Goal: Use online tool/utility: Utilize a website feature to perform a specific function

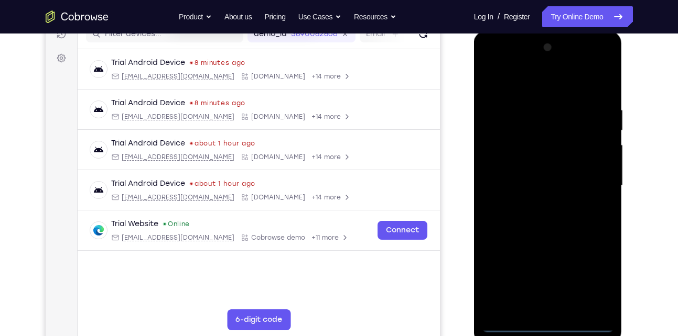
scroll to position [202, 0]
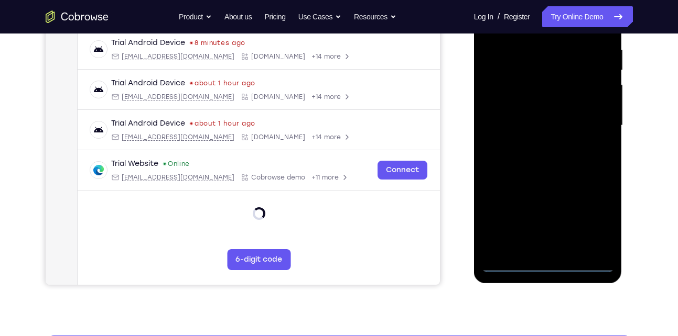
click at [549, 265] on div at bounding box center [548, 125] width 132 height 293
click at [598, 219] on div at bounding box center [548, 125] width 132 height 293
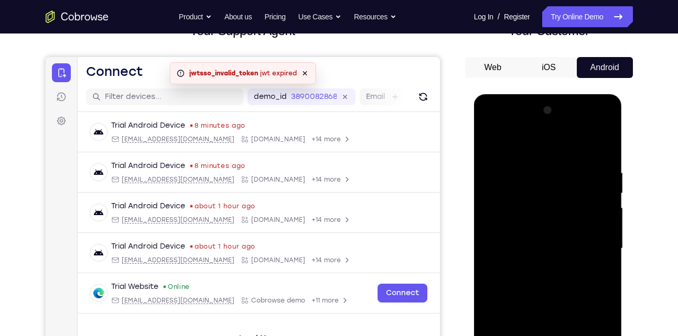
scroll to position [78, 0]
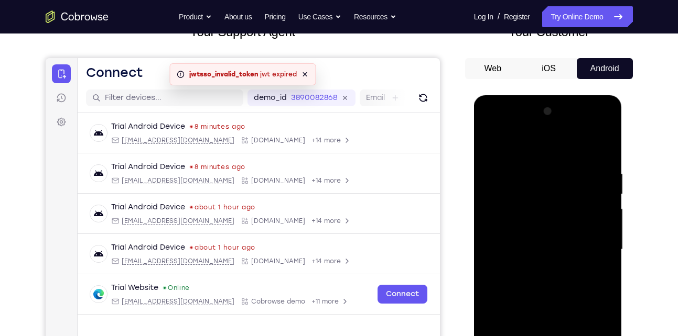
click at [491, 127] on div at bounding box center [548, 249] width 132 height 293
click at [588, 243] on div at bounding box center [548, 249] width 132 height 293
click at [535, 270] on div at bounding box center [548, 249] width 132 height 293
click at [565, 237] on div at bounding box center [548, 249] width 132 height 293
click at [545, 230] on div at bounding box center [548, 249] width 132 height 293
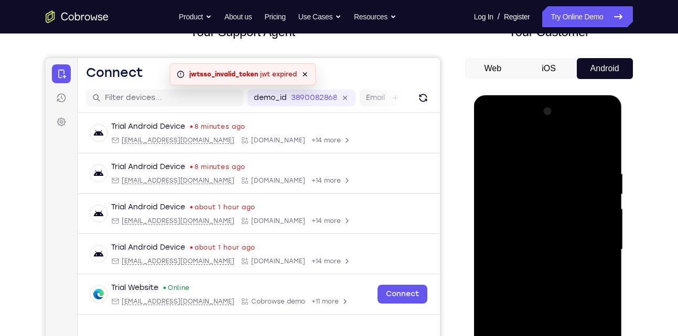
click at [580, 170] on div at bounding box center [548, 249] width 132 height 293
click at [534, 283] on div at bounding box center [548, 249] width 132 height 293
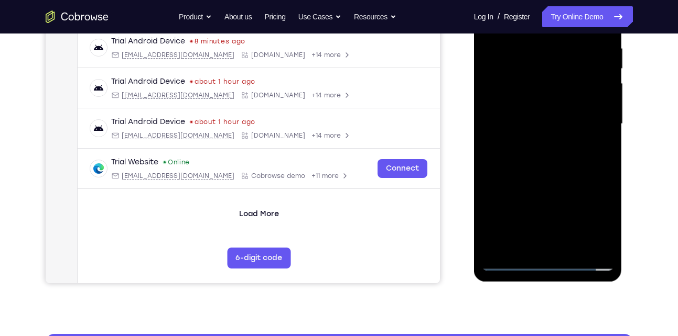
scroll to position [199, 0]
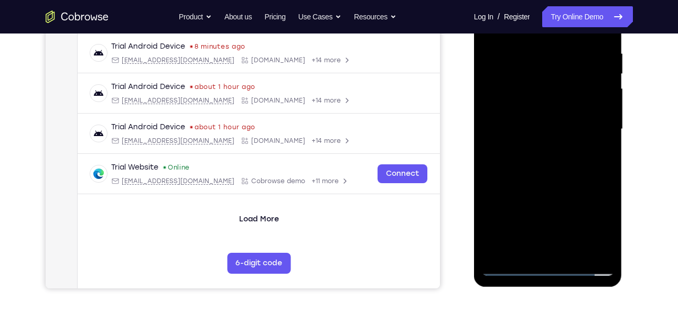
click at [558, 155] on div at bounding box center [548, 129] width 132 height 293
click at [576, 249] on div at bounding box center [548, 129] width 132 height 293
click at [560, 169] on div at bounding box center [548, 129] width 132 height 293
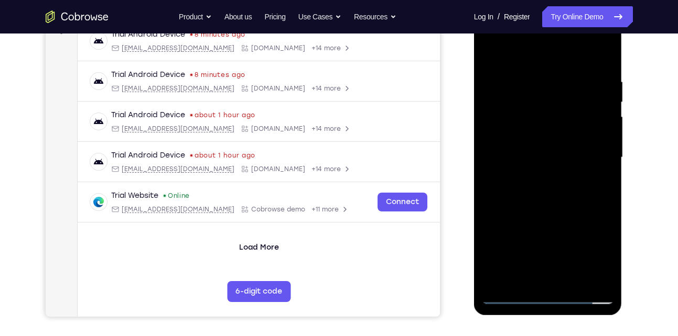
scroll to position [168, 0]
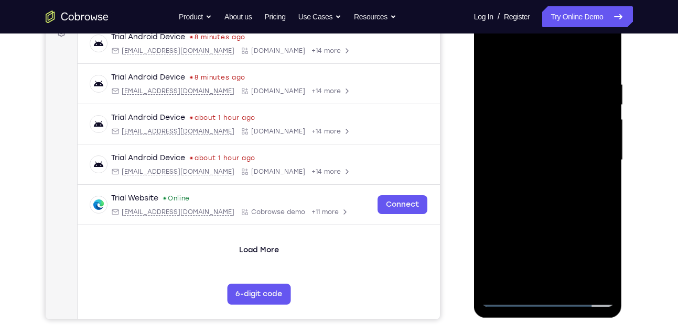
click at [594, 177] on div at bounding box center [548, 160] width 132 height 293
click at [526, 152] on div at bounding box center [548, 160] width 132 height 293
click at [595, 183] on div at bounding box center [548, 160] width 132 height 293
click at [523, 188] on div at bounding box center [548, 160] width 132 height 293
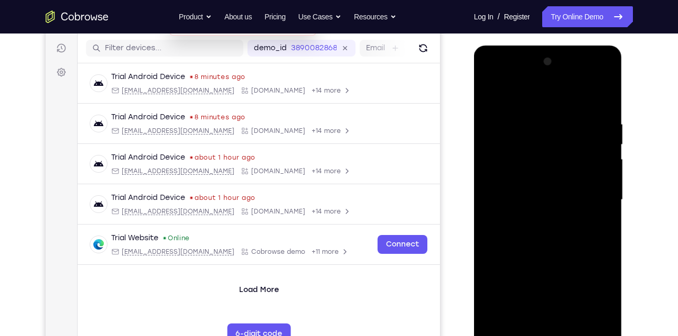
scroll to position [135, 0]
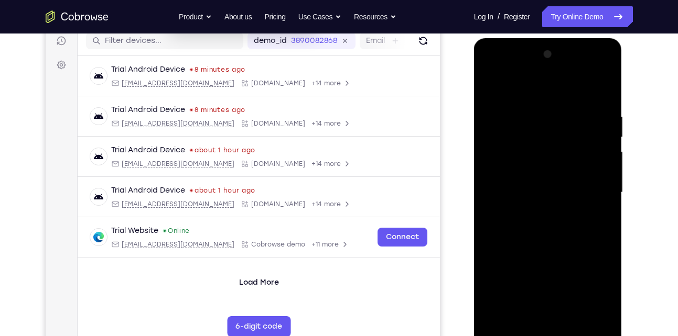
click at [508, 217] on div at bounding box center [548, 192] width 132 height 293
click at [599, 219] on div at bounding box center [548, 192] width 132 height 293
click at [506, 215] on div at bounding box center [548, 192] width 132 height 293
click at [521, 212] on div at bounding box center [548, 192] width 132 height 293
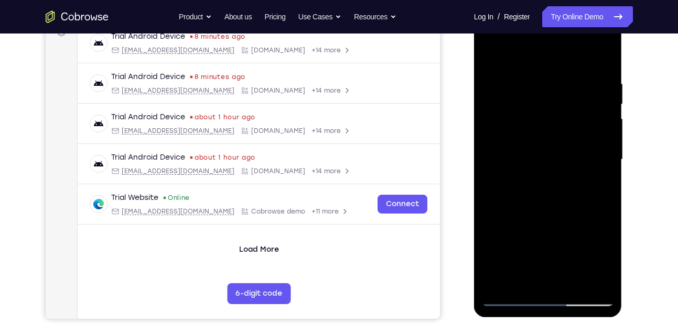
click at [604, 257] on div at bounding box center [548, 159] width 132 height 293
click at [595, 188] on div at bounding box center [548, 159] width 132 height 293
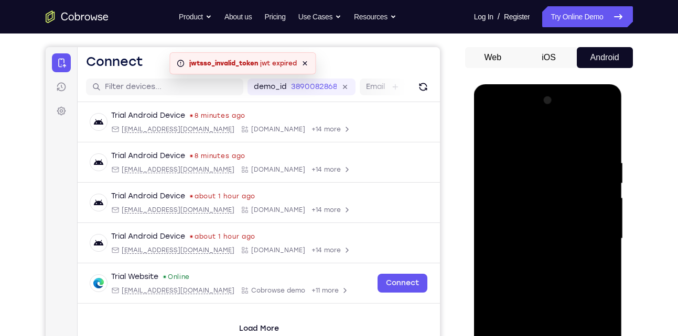
scroll to position [86, 0]
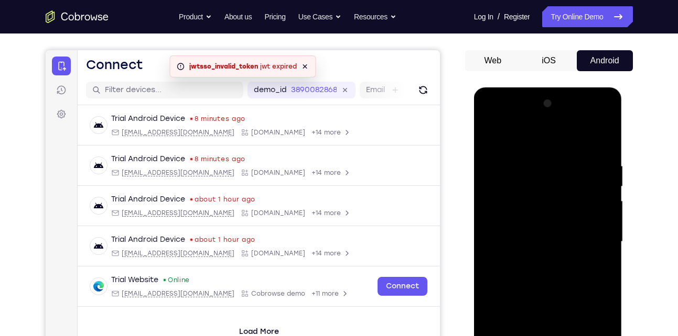
click at [490, 137] on div at bounding box center [548, 241] width 132 height 293
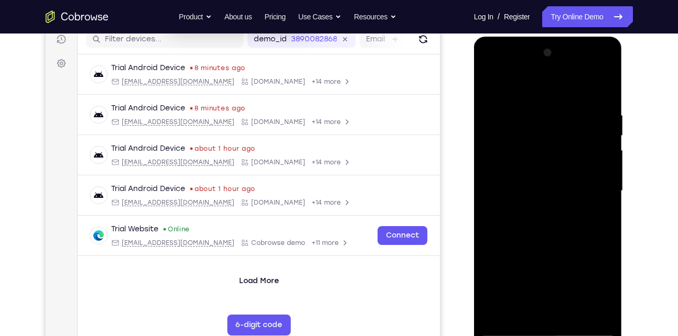
scroll to position [138, 0]
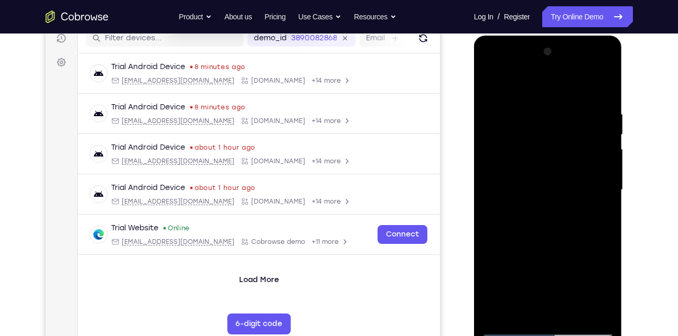
click at [550, 207] on div at bounding box center [548, 189] width 132 height 293
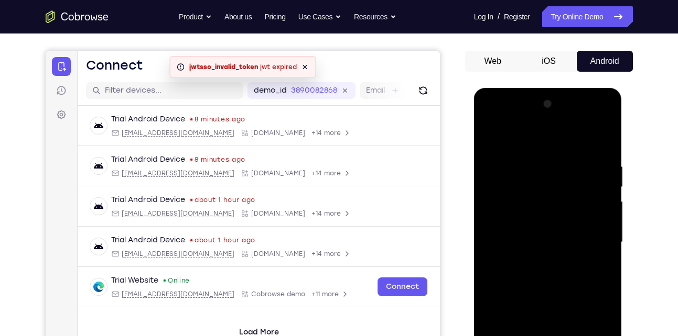
scroll to position [84, 0]
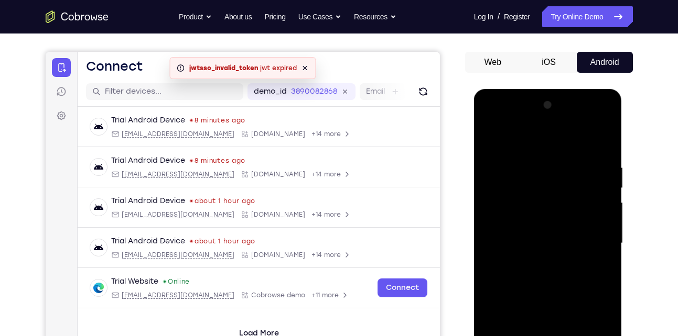
click at [490, 141] on div at bounding box center [548, 243] width 132 height 293
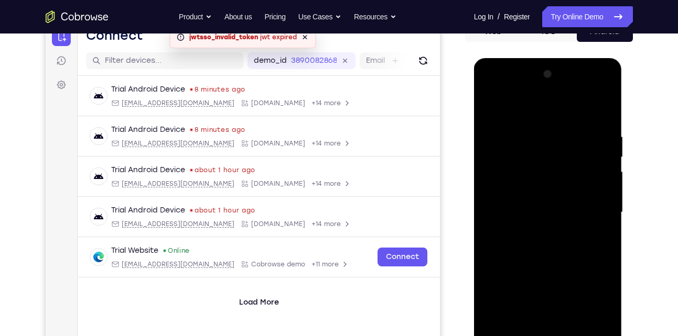
scroll to position [117, 0]
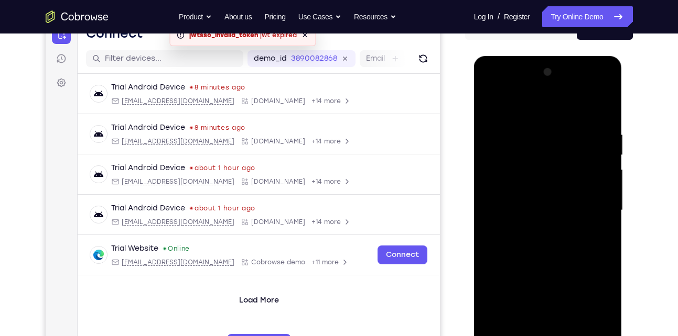
click at [535, 249] on div at bounding box center [548, 210] width 132 height 293
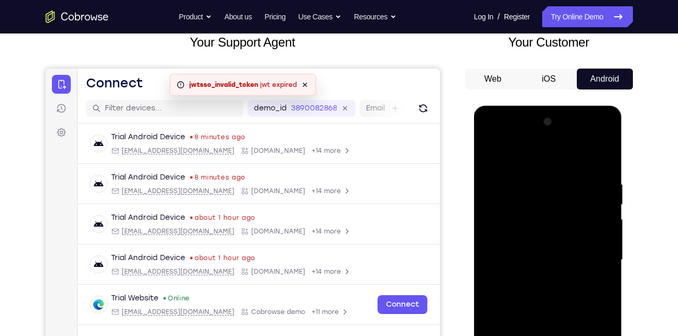
scroll to position [66, 0]
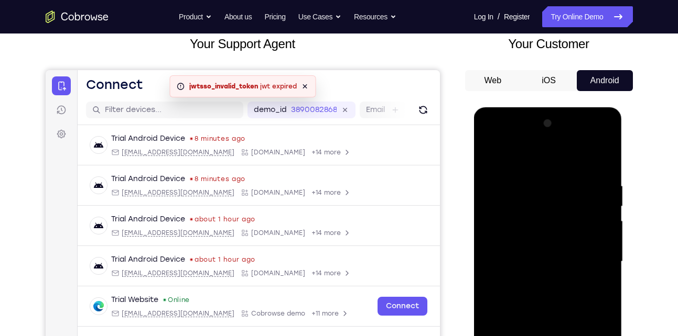
click at [490, 157] on div at bounding box center [548, 261] width 132 height 293
click at [549, 260] on div at bounding box center [548, 261] width 132 height 293
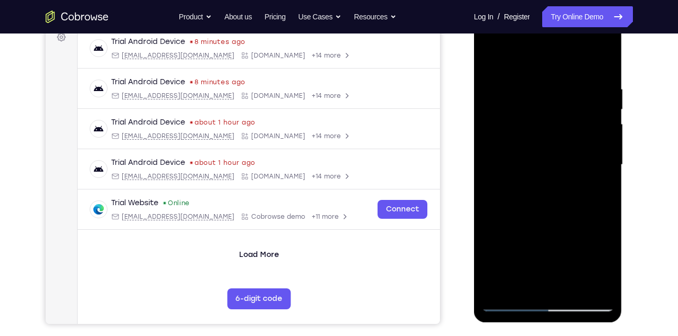
scroll to position [185, 0]
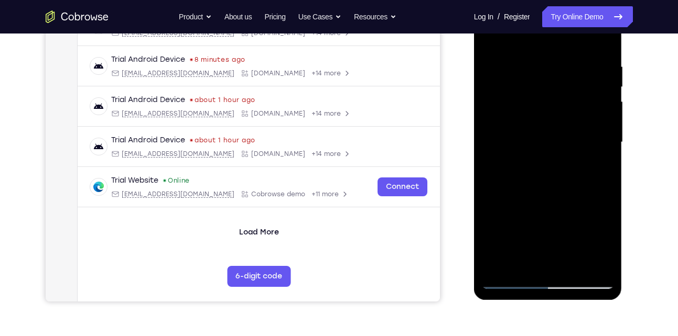
click at [521, 262] on div at bounding box center [548, 142] width 132 height 293
click at [602, 169] on div at bounding box center [548, 142] width 132 height 293
click at [595, 170] on div at bounding box center [548, 142] width 132 height 293
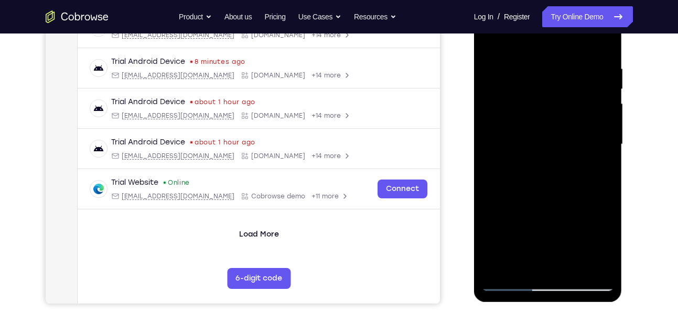
scroll to position [178, 0]
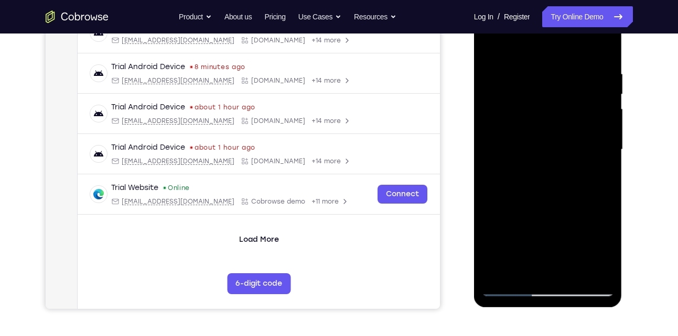
click at [585, 252] on div at bounding box center [548, 149] width 132 height 293
click at [510, 233] on div at bounding box center [548, 149] width 132 height 293
click at [562, 230] on div at bounding box center [548, 149] width 132 height 293
click at [544, 266] on div at bounding box center [548, 149] width 132 height 293
click at [600, 176] on div at bounding box center [548, 149] width 132 height 293
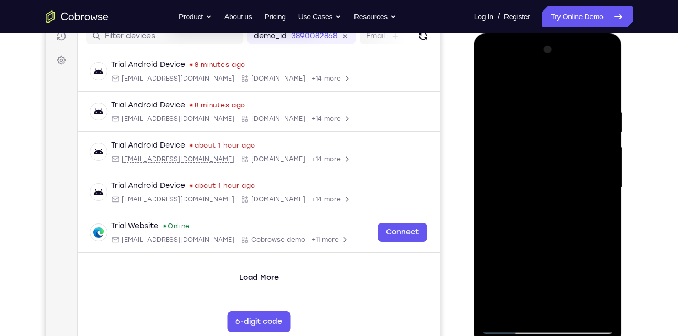
scroll to position [172, 0]
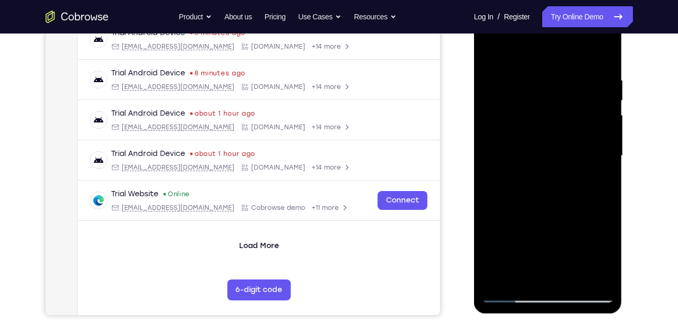
click at [606, 256] on div at bounding box center [548, 155] width 132 height 293
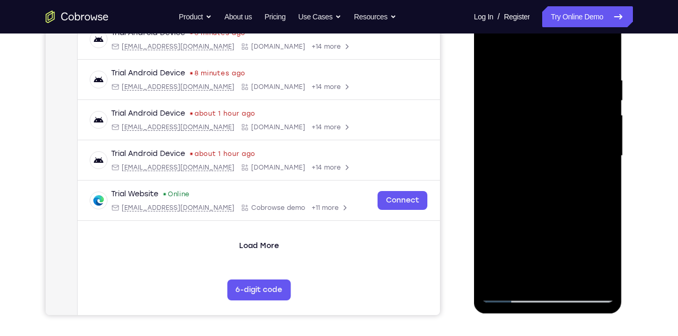
click at [593, 182] on div at bounding box center [548, 155] width 132 height 293
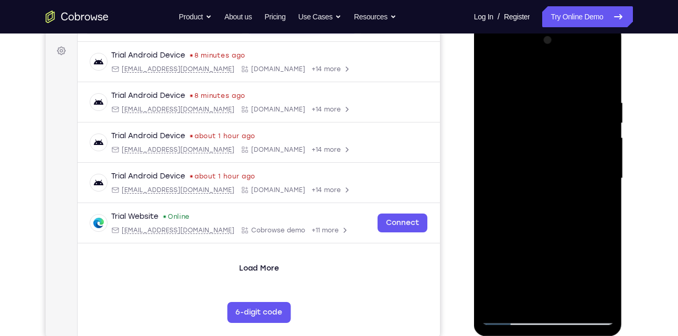
scroll to position [148, 0]
click at [537, 206] on div at bounding box center [548, 179] width 132 height 293
click at [597, 205] on div at bounding box center [548, 179] width 132 height 293
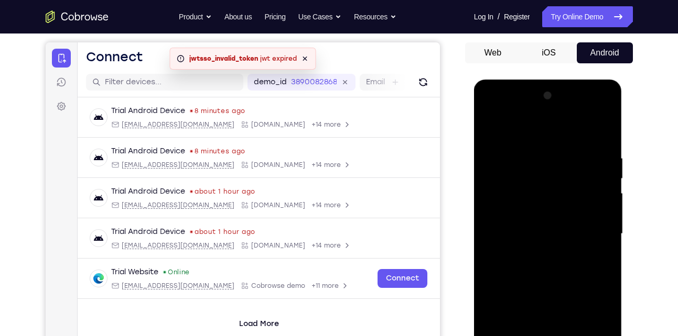
scroll to position [93, 0]
click at [572, 210] on div at bounding box center [548, 234] width 132 height 293
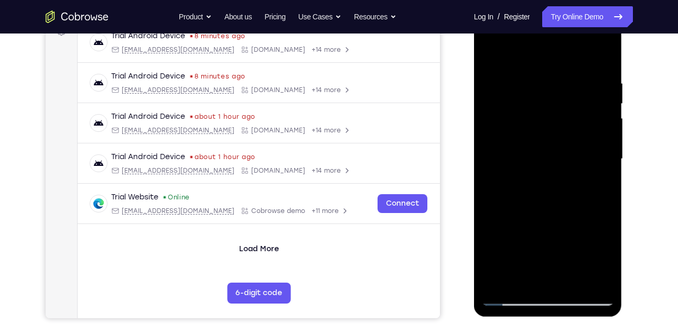
scroll to position [169, 0]
click at [575, 225] on div at bounding box center [548, 158] width 132 height 293
click at [514, 136] on div at bounding box center [548, 158] width 132 height 293
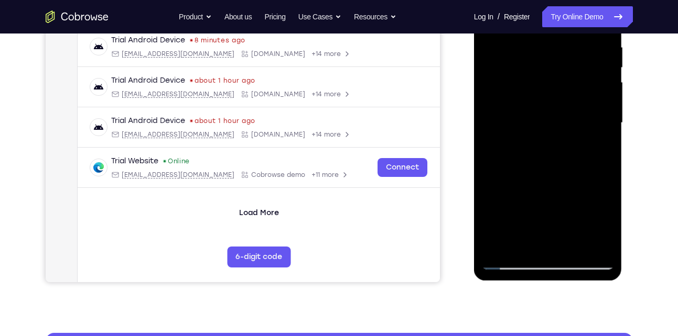
scroll to position [211, 0]
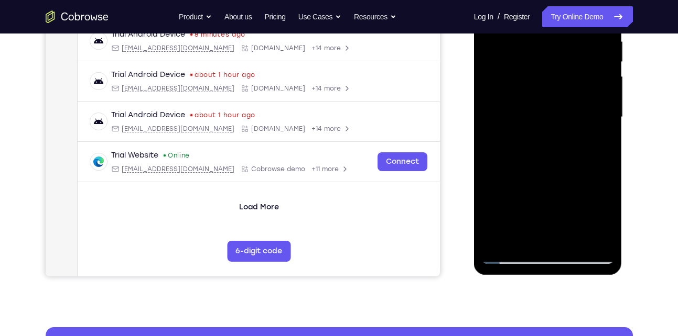
click at [508, 237] on div at bounding box center [548, 117] width 132 height 293
click at [593, 145] on div at bounding box center [548, 117] width 132 height 293
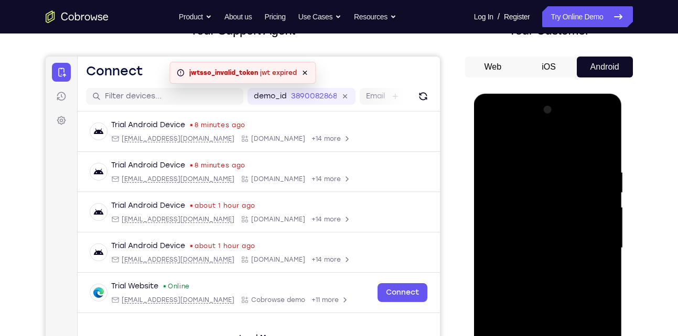
scroll to position [75, 0]
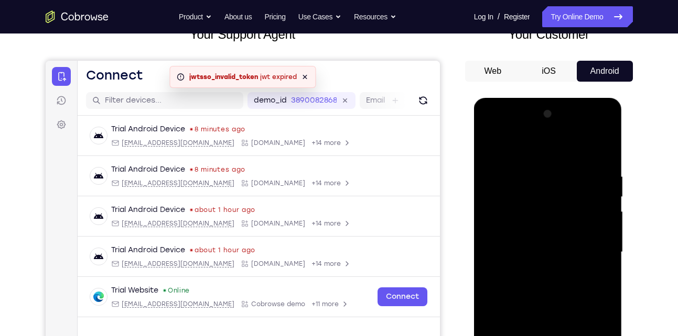
click at [490, 149] on div at bounding box center [548, 252] width 132 height 293
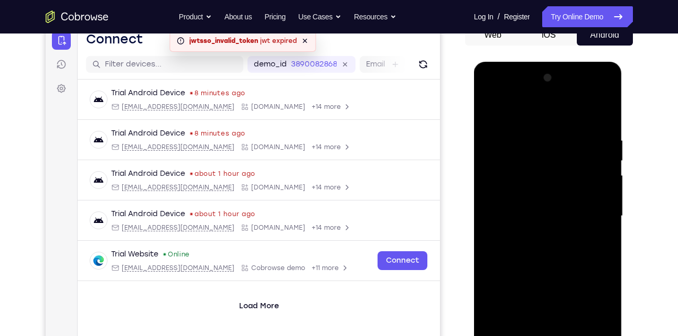
scroll to position [110, 0]
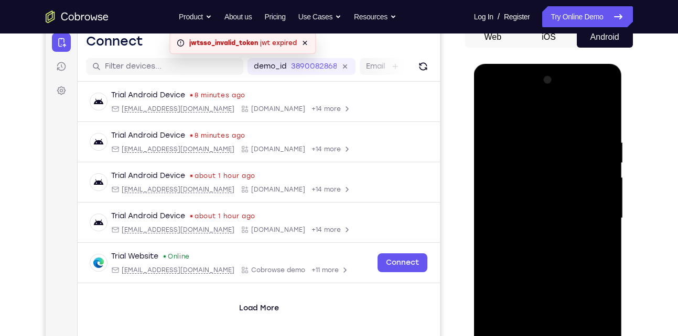
click at [493, 108] on div at bounding box center [548, 218] width 132 height 293
click at [605, 113] on div at bounding box center [548, 218] width 132 height 293
click at [491, 111] on div at bounding box center [548, 218] width 132 height 293
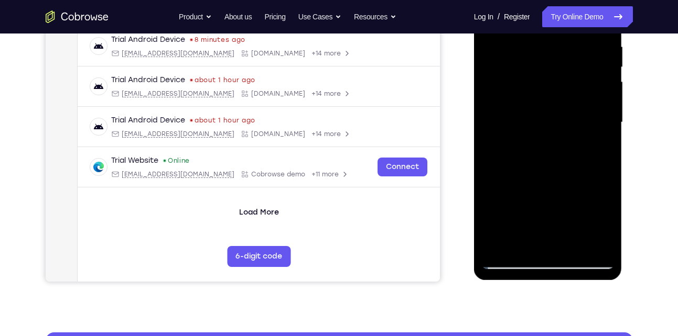
scroll to position [206, 0]
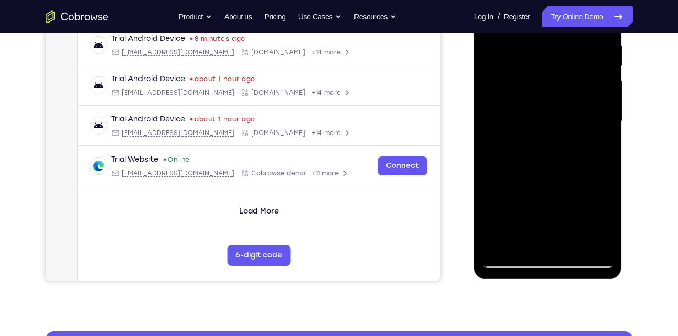
click at [570, 244] on div at bounding box center [548, 121] width 132 height 293
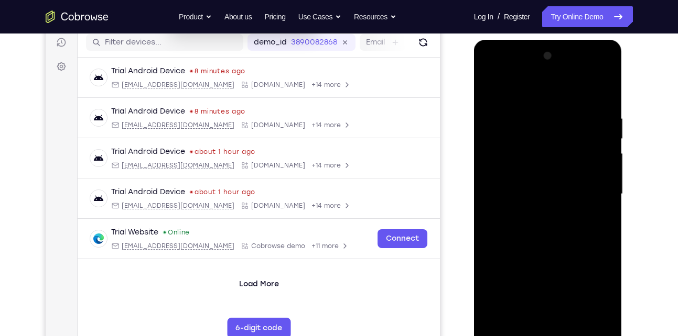
scroll to position [133, 0]
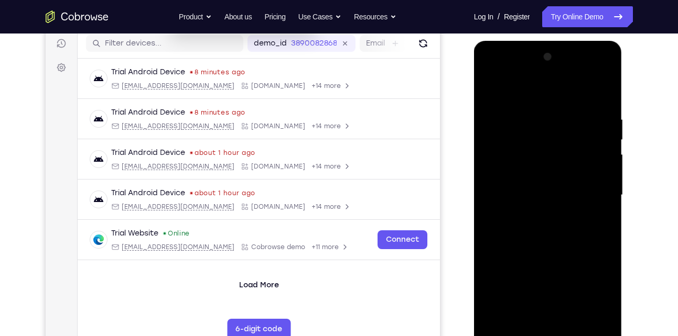
click at [529, 188] on div at bounding box center [548, 195] width 132 height 293
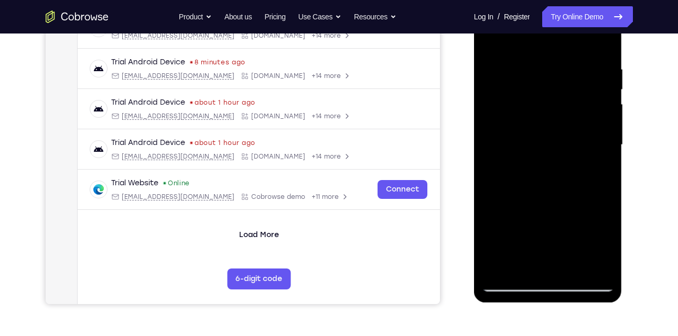
scroll to position [187, 0]
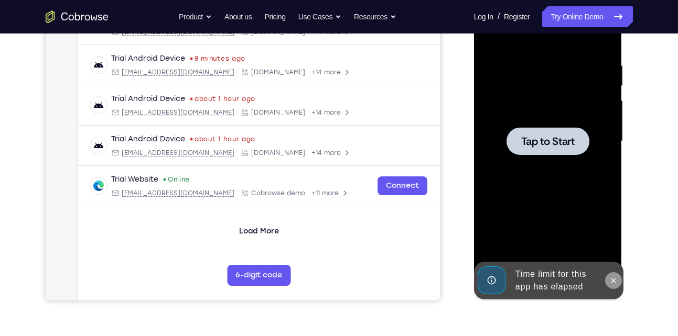
click at [611, 279] on icon at bounding box center [613, 280] width 5 height 5
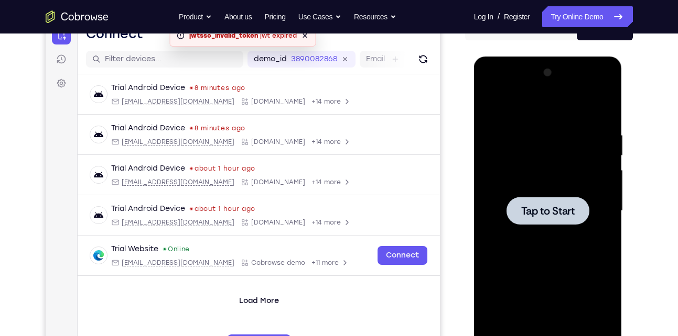
scroll to position [155, 0]
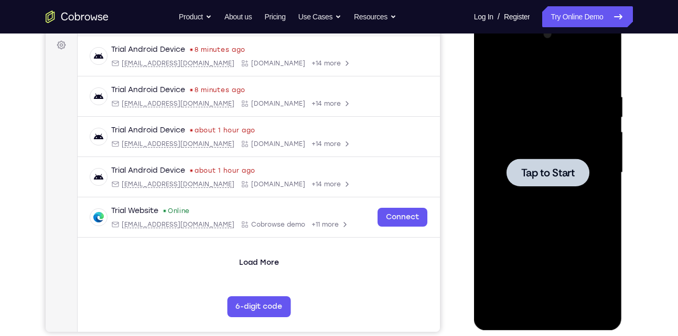
click at [509, 203] on div at bounding box center [548, 172] width 132 height 293
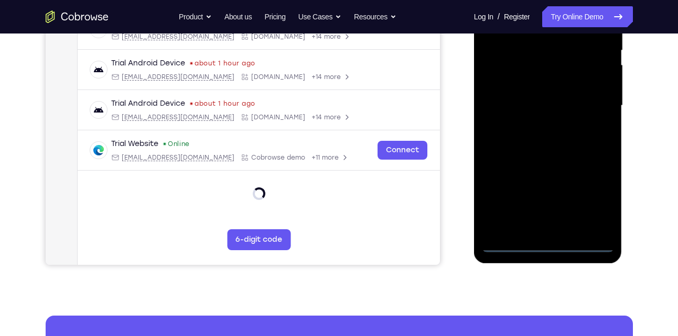
scroll to position [223, 0]
click at [549, 244] on div at bounding box center [548, 105] width 132 height 293
click at [588, 201] on div at bounding box center [548, 105] width 132 height 293
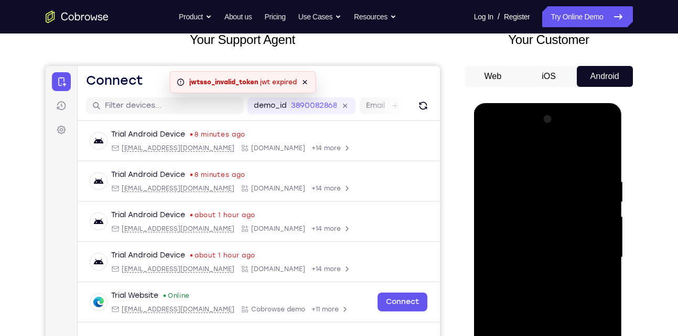
scroll to position [65, 0]
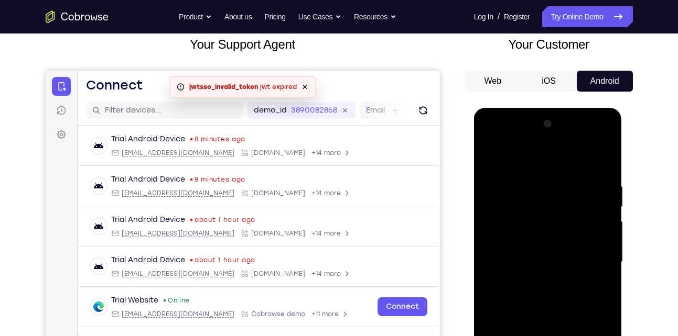
click at [490, 141] on div at bounding box center [548, 262] width 132 height 293
click at [594, 257] on div at bounding box center [548, 262] width 132 height 293
click at [533, 280] on div at bounding box center [548, 262] width 132 height 293
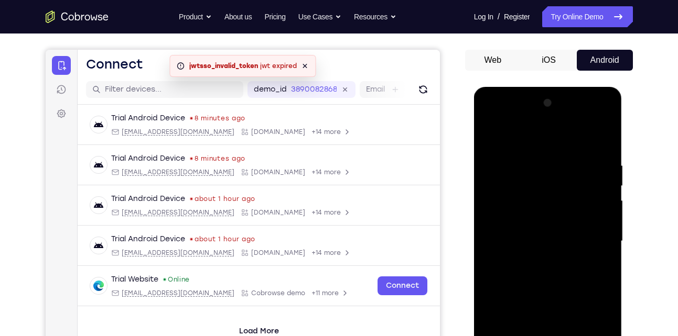
scroll to position [87, 0]
click at [525, 234] on div at bounding box center [548, 240] width 132 height 293
click at [525, 221] on div at bounding box center [548, 240] width 132 height 293
click at [540, 236] on div at bounding box center [548, 240] width 132 height 293
click at [552, 272] on div at bounding box center [548, 240] width 132 height 293
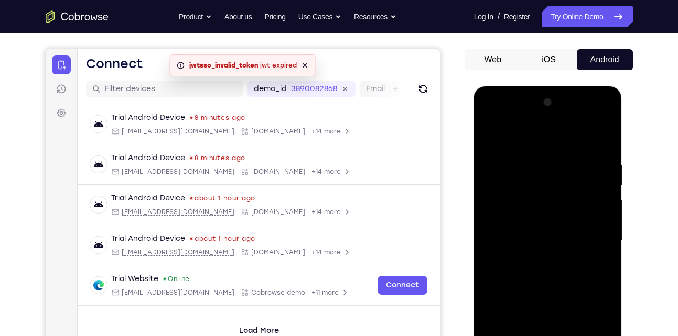
click at [552, 272] on div at bounding box center [548, 240] width 132 height 293
click at [601, 157] on div at bounding box center [548, 240] width 132 height 293
click at [541, 273] on div at bounding box center [548, 240] width 132 height 293
click at [600, 159] on div at bounding box center [548, 240] width 132 height 293
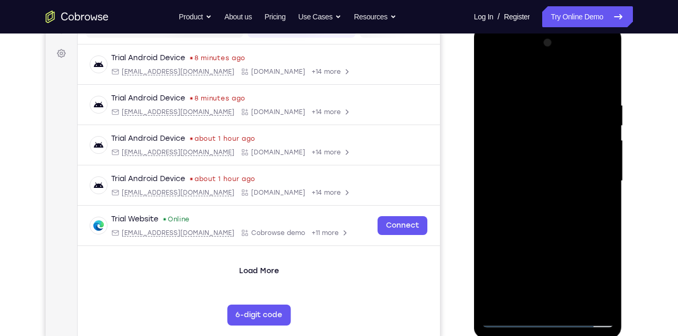
scroll to position [211, 0]
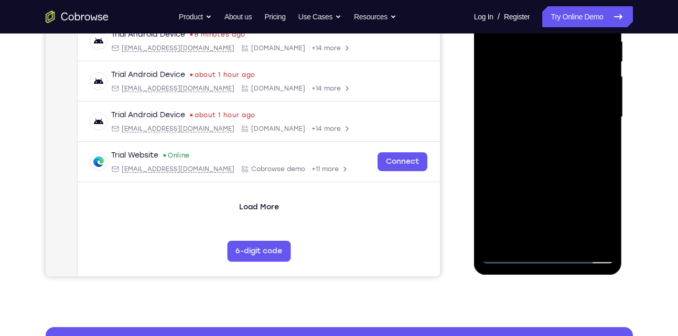
click at [544, 237] on div at bounding box center [548, 117] width 132 height 293
click at [549, 255] on div at bounding box center [548, 117] width 132 height 293
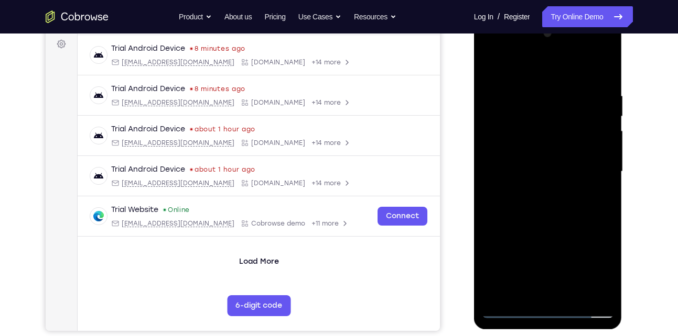
scroll to position [153, 0]
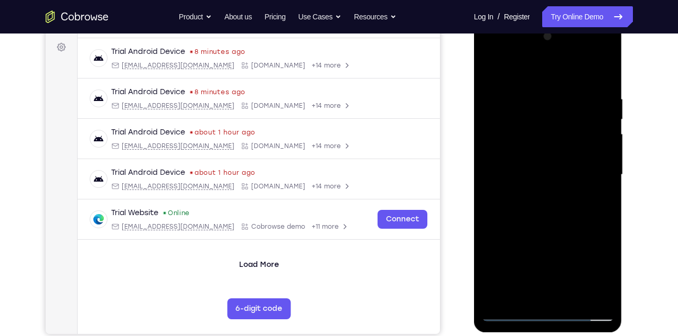
click at [594, 267] on div at bounding box center [548, 174] width 132 height 293
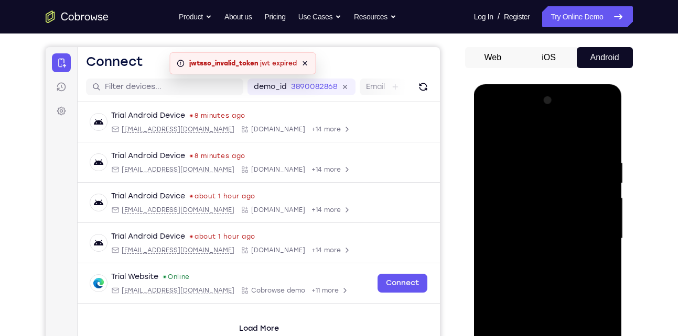
scroll to position [84, 0]
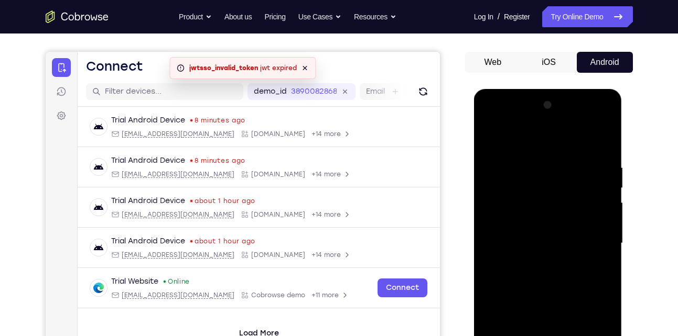
click at [598, 139] on div at bounding box center [548, 243] width 132 height 293
click at [602, 157] on div at bounding box center [548, 243] width 132 height 293
click at [545, 197] on div at bounding box center [548, 243] width 132 height 293
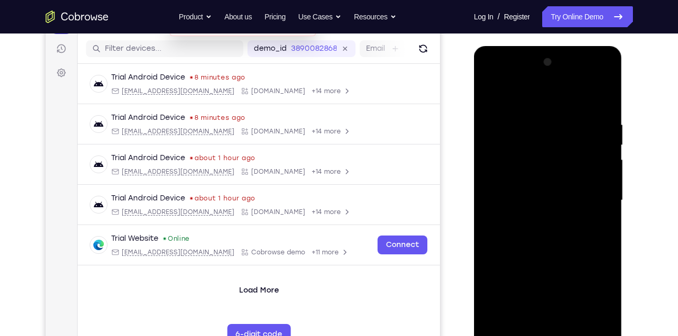
scroll to position [132, 0]
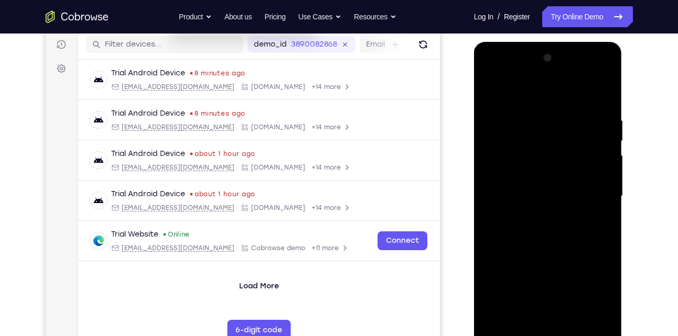
click at [565, 225] on div at bounding box center [548, 196] width 132 height 293
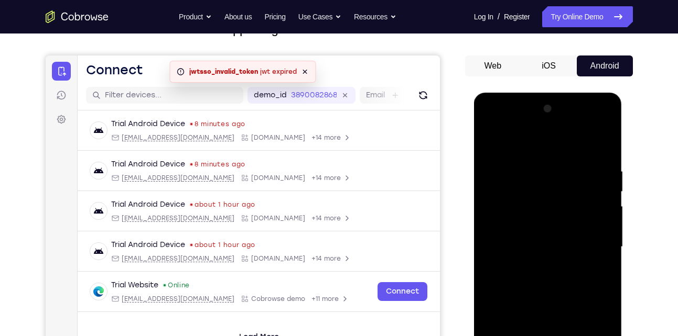
scroll to position [72, 0]
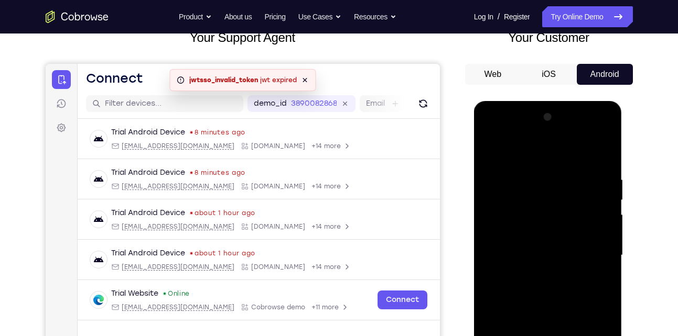
click at [569, 169] on div at bounding box center [548, 255] width 132 height 293
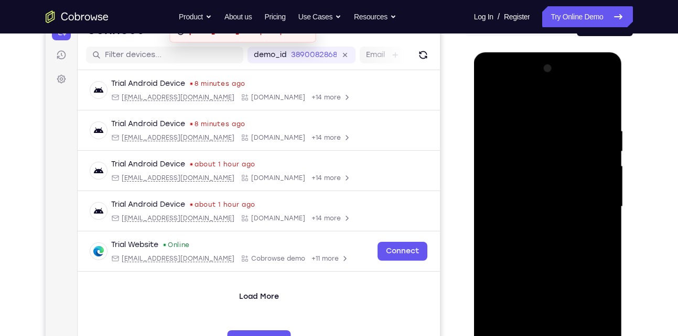
scroll to position [122, 0]
click at [600, 190] on div at bounding box center [548, 206] width 132 height 293
click at [490, 193] on div at bounding box center [548, 206] width 132 height 293
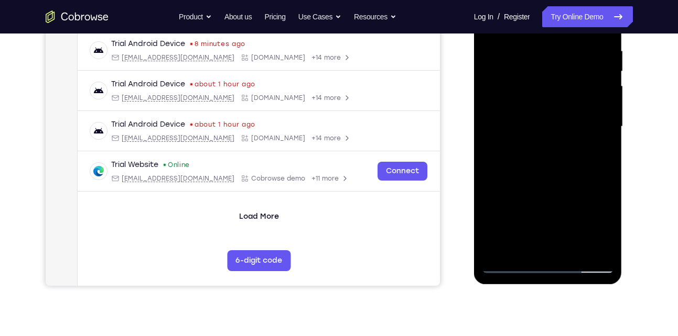
scroll to position [202, 0]
click at [588, 247] on div at bounding box center [548, 126] width 132 height 293
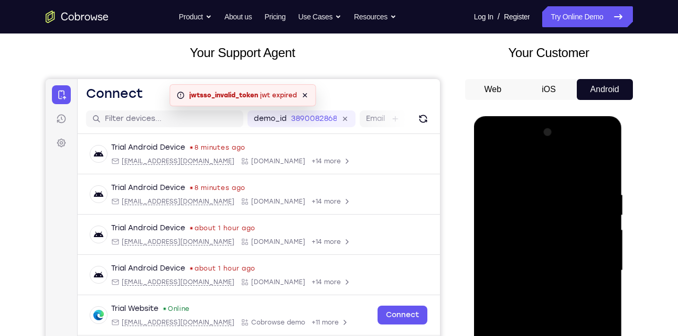
scroll to position [56, 0]
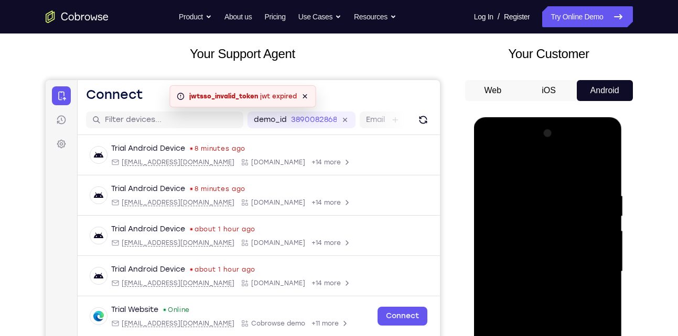
click at [602, 168] on div at bounding box center [548, 271] width 132 height 293
click at [538, 189] on div at bounding box center [548, 271] width 132 height 293
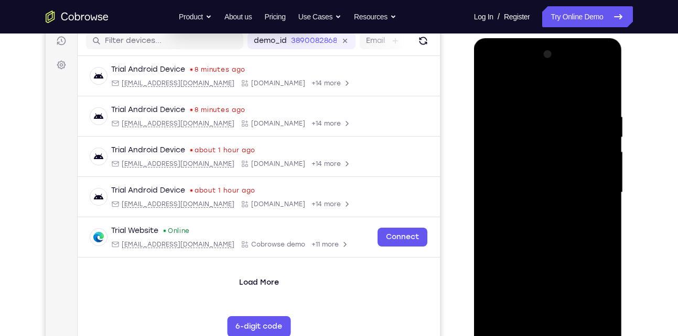
scroll to position [104, 0]
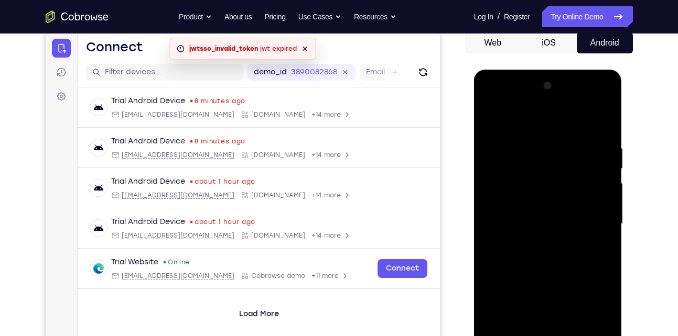
click at [602, 123] on div at bounding box center [548, 224] width 132 height 293
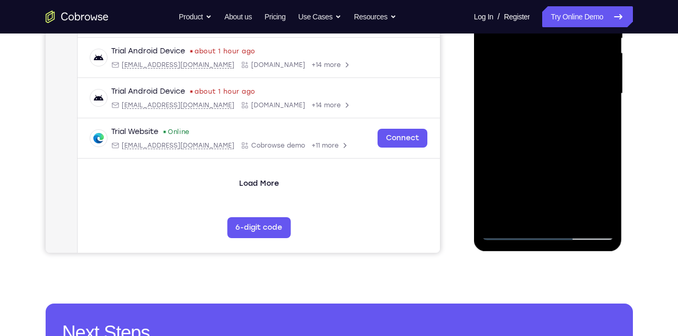
scroll to position [235, 0]
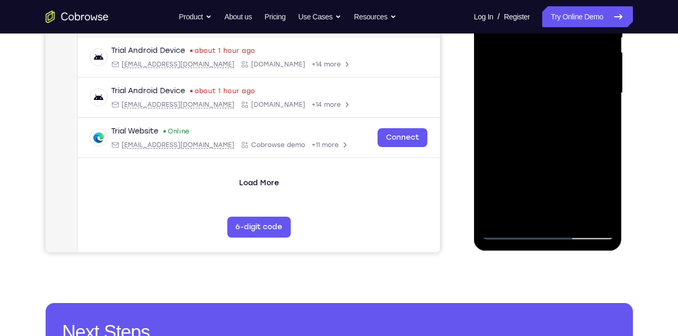
drag, startPoint x: 560, startPoint y: 173, endPoint x: 590, endPoint y: 99, distance: 80.7
click at [590, 99] on div at bounding box center [548, 93] width 132 height 293
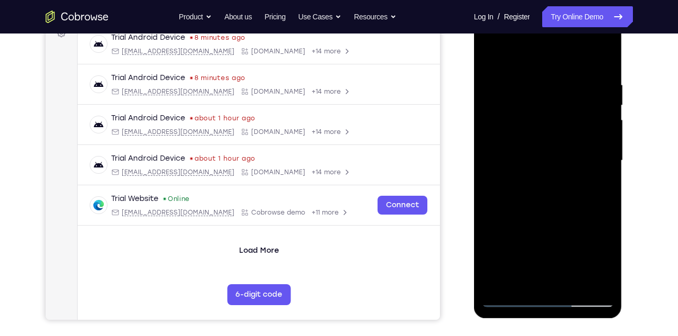
scroll to position [167, 0]
drag, startPoint x: 558, startPoint y: 250, endPoint x: 590, endPoint y: 149, distance: 106.1
click at [590, 149] on div at bounding box center [548, 161] width 132 height 293
drag, startPoint x: 559, startPoint y: 250, endPoint x: 594, endPoint y: 136, distance: 119.5
click at [594, 136] on div at bounding box center [548, 161] width 132 height 293
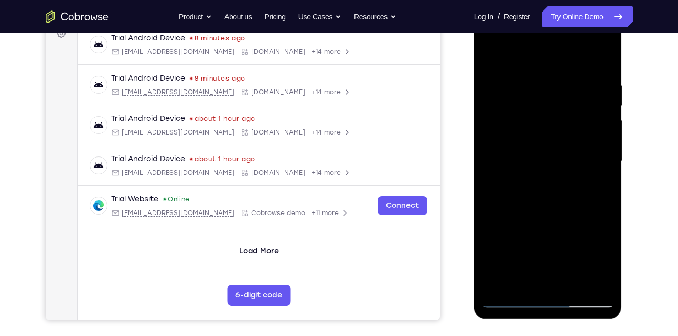
drag, startPoint x: 571, startPoint y: 236, endPoint x: 605, endPoint y: 129, distance: 112.8
click at [605, 129] on div at bounding box center [548, 161] width 132 height 293
drag, startPoint x: 565, startPoint y: 247, endPoint x: 600, endPoint y: 129, distance: 123.0
click at [600, 129] on div at bounding box center [548, 161] width 132 height 293
drag, startPoint x: 564, startPoint y: 244, endPoint x: 595, endPoint y: 140, distance: 107.8
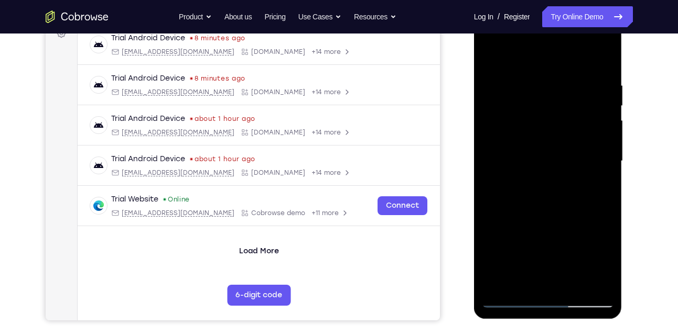
click at [595, 140] on div at bounding box center [548, 161] width 132 height 293
drag, startPoint x: 558, startPoint y: 249, endPoint x: 577, endPoint y: 146, distance: 105.6
click at [577, 146] on div at bounding box center [548, 161] width 132 height 293
drag, startPoint x: 559, startPoint y: 260, endPoint x: 584, endPoint y: 168, distance: 95.5
click at [584, 168] on div at bounding box center [548, 161] width 132 height 293
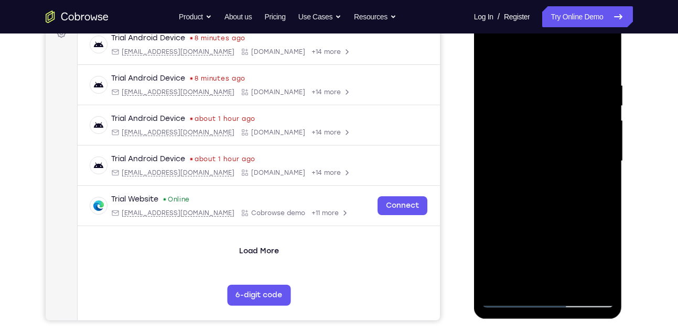
drag, startPoint x: 558, startPoint y: 256, endPoint x: 575, endPoint y: 135, distance: 121.8
click at [575, 135] on div at bounding box center [548, 161] width 132 height 293
drag, startPoint x: 545, startPoint y: 245, endPoint x: 577, endPoint y: 162, distance: 88.3
click at [577, 162] on div at bounding box center [548, 161] width 132 height 293
drag, startPoint x: 560, startPoint y: 244, endPoint x: 577, endPoint y: 187, distance: 59.8
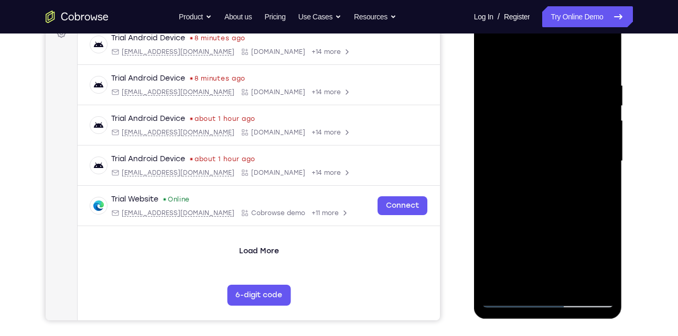
click at [577, 187] on div at bounding box center [548, 161] width 132 height 293
drag, startPoint x: 567, startPoint y: 249, endPoint x: 586, endPoint y: 163, distance: 88.0
click at [586, 163] on div at bounding box center [548, 161] width 132 height 293
drag, startPoint x: 566, startPoint y: 247, endPoint x: 596, endPoint y: 131, distance: 119.6
click at [596, 131] on div at bounding box center [548, 161] width 132 height 293
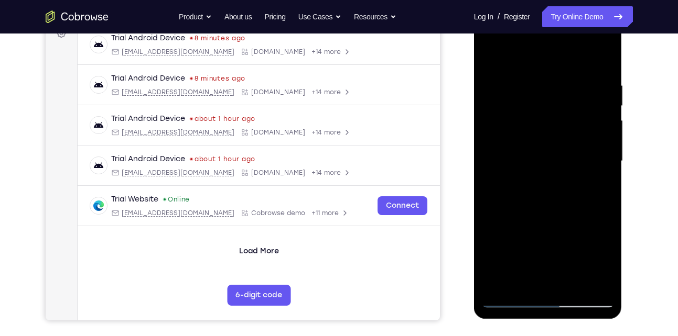
drag, startPoint x: 572, startPoint y: 235, endPoint x: 596, endPoint y: 155, distance: 83.6
click at [596, 155] on div at bounding box center [548, 161] width 132 height 293
click at [609, 112] on div at bounding box center [548, 161] width 132 height 293
drag, startPoint x: 575, startPoint y: 151, endPoint x: 567, endPoint y: 204, distance: 53.5
click at [567, 204] on div at bounding box center [548, 161] width 132 height 293
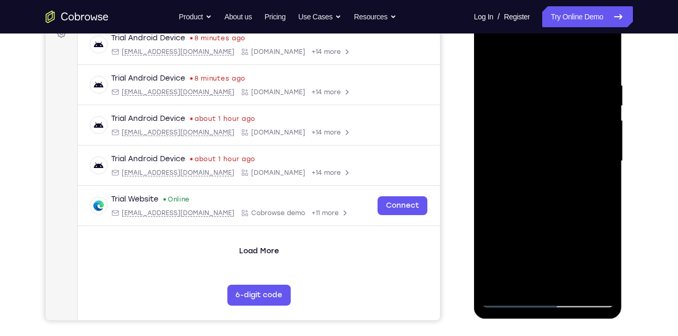
click at [605, 161] on div at bounding box center [548, 161] width 132 height 293
drag, startPoint x: 564, startPoint y: 252, endPoint x: 603, endPoint y: 121, distance: 137.0
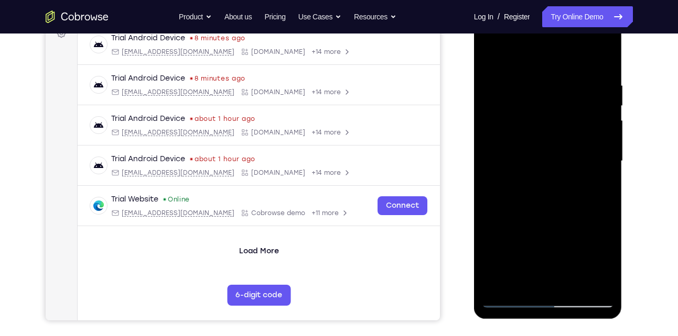
click at [603, 121] on div at bounding box center [548, 161] width 132 height 293
drag, startPoint x: 557, startPoint y: 234, endPoint x: 598, endPoint y: 124, distance: 117.6
click at [598, 124] on div at bounding box center [548, 161] width 132 height 293
drag, startPoint x: 567, startPoint y: 235, endPoint x: 583, endPoint y: 129, distance: 107.0
click at [583, 129] on div at bounding box center [548, 161] width 132 height 293
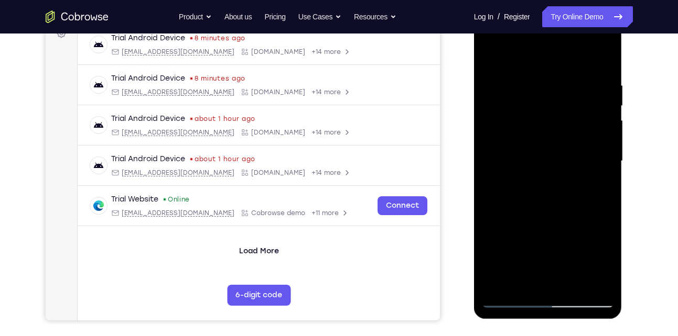
drag, startPoint x: 560, startPoint y: 232, endPoint x: 574, endPoint y: 185, distance: 48.2
click at [574, 185] on div at bounding box center [548, 161] width 132 height 293
drag, startPoint x: 558, startPoint y: 221, endPoint x: 574, endPoint y: 132, distance: 91.2
click at [574, 132] on div at bounding box center [548, 161] width 132 height 293
drag, startPoint x: 571, startPoint y: 146, endPoint x: 577, endPoint y: 120, distance: 26.3
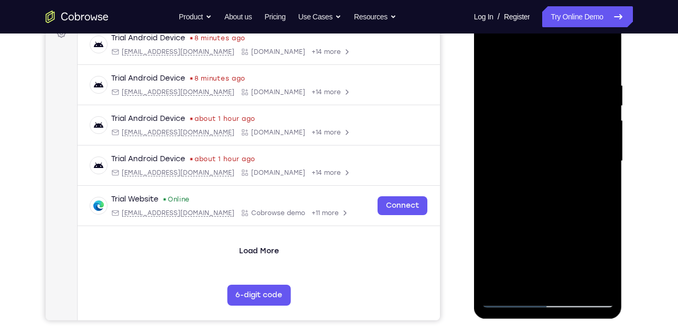
click at [577, 120] on div at bounding box center [548, 161] width 132 height 293
drag, startPoint x: 540, startPoint y: 229, endPoint x: 574, endPoint y: 132, distance: 103.2
click at [574, 132] on div at bounding box center [548, 161] width 132 height 293
drag, startPoint x: 544, startPoint y: 224, endPoint x: 567, endPoint y: 185, distance: 45.1
click at [567, 185] on div at bounding box center [548, 161] width 132 height 293
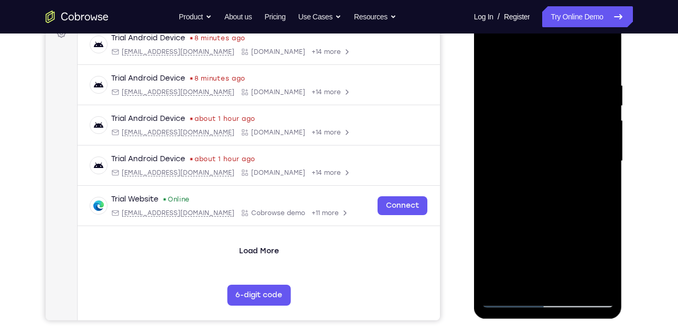
drag, startPoint x: 547, startPoint y: 237, endPoint x: 569, endPoint y: 143, distance: 96.9
click at [569, 143] on div at bounding box center [548, 161] width 132 height 293
drag, startPoint x: 558, startPoint y: 228, endPoint x: 577, endPoint y: 140, distance: 89.7
click at [577, 140] on div at bounding box center [548, 161] width 132 height 293
drag, startPoint x: 565, startPoint y: 249, endPoint x: 576, endPoint y: 202, distance: 48.3
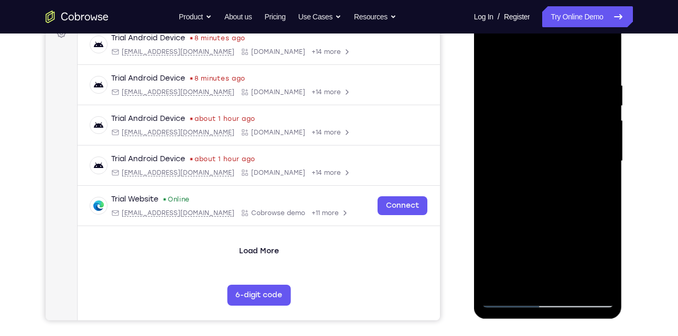
click at [576, 202] on div at bounding box center [548, 161] width 132 height 293
click at [521, 233] on div at bounding box center [548, 161] width 132 height 293
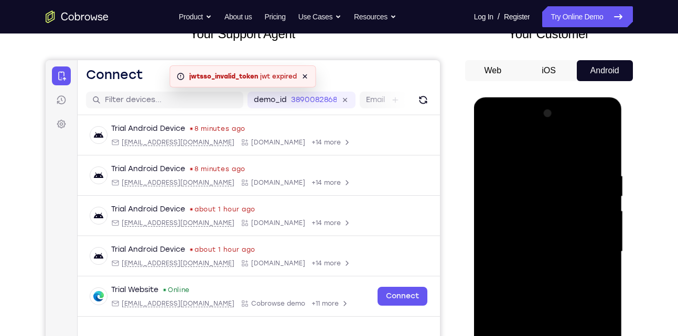
scroll to position [75, 0]
click at [490, 146] on div at bounding box center [548, 252] width 132 height 293
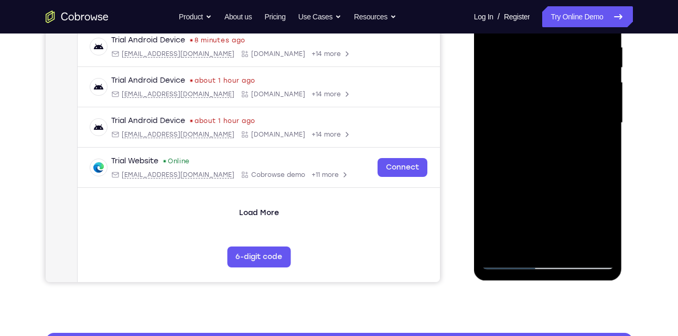
scroll to position [207, 0]
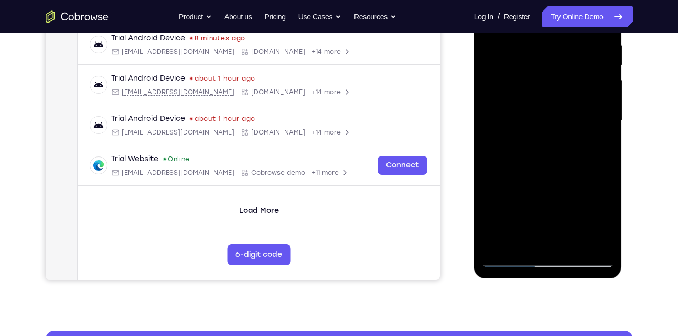
click at [523, 244] on div at bounding box center [548, 120] width 132 height 293
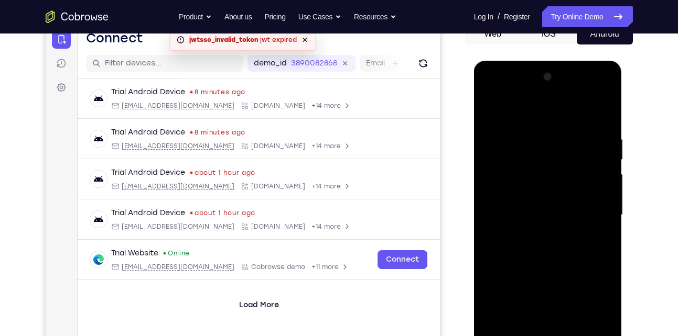
scroll to position [111, 0]
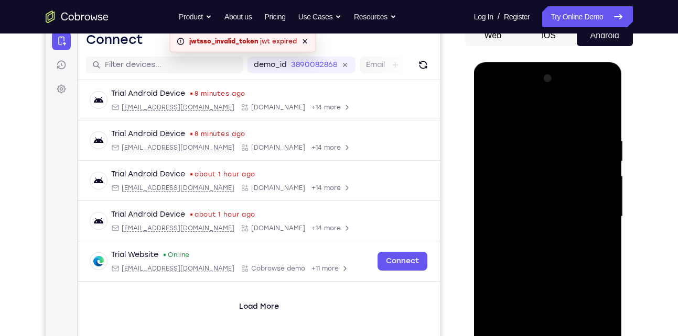
click at [515, 154] on div at bounding box center [548, 216] width 132 height 293
drag, startPoint x: 572, startPoint y: 175, endPoint x: 564, endPoint y: 267, distance: 92.0
click at [564, 267] on div at bounding box center [548, 216] width 132 height 293
drag, startPoint x: 581, startPoint y: 183, endPoint x: 575, endPoint y: 232, distance: 49.1
click at [575, 232] on div at bounding box center [548, 216] width 132 height 293
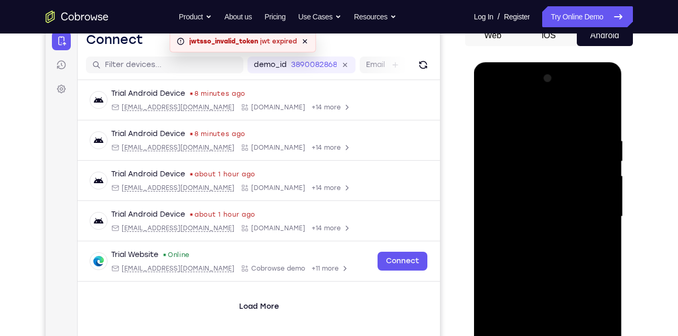
click at [606, 216] on div at bounding box center [548, 216] width 132 height 293
drag, startPoint x: 556, startPoint y: 238, endPoint x: 583, endPoint y: 136, distance: 105.5
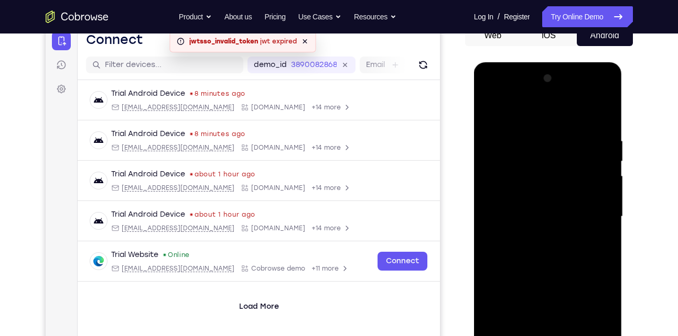
click at [583, 136] on div at bounding box center [548, 216] width 132 height 293
drag, startPoint x: 565, startPoint y: 247, endPoint x: 592, endPoint y: 157, distance: 94.7
click at [592, 157] on div at bounding box center [548, 216] width 132 height 293
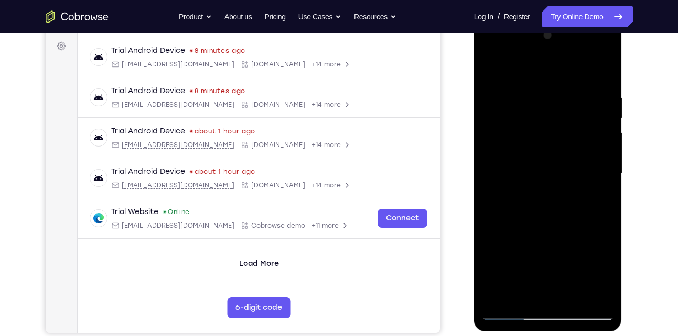
scroll to position [156, 0]
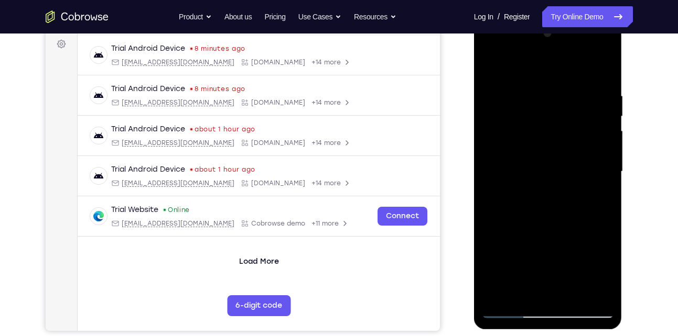
drag, startPoint x: 560, startPoint y: 229, endPoint x: 573, endPoint y: 144, distance: 86.3
click at [573, 144] on div at bounding box center [548, 171] width 132 height 293
drag, startPoint x: 548, startPoint y: 254, endPoint x: 589, endPoint y: 133, distance: 128.1
click at [589, 133] on div at bounding box center [548, 171] width 132 height 293
drag, startPoint x: 549, startPoint y: 240, endPoint x: 588, endPoint y: 132, distance: 114.7
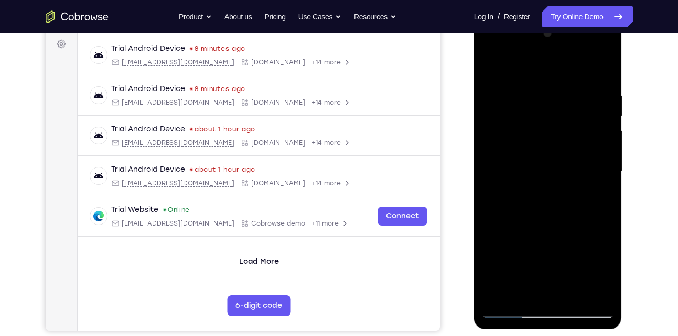
click at [588, 132] on div at bounding box center [548, 171] width 132 height 293
drag, startPoint x: 559, startPoint y: 213, endPoint x: 583, endPoint y: 104, distance: 111.7
click at [583, 104] on div at bounding box center [548, 171] width 132 height 293
drag, startPoint x: 565, startPoint y: 247, endPoint x: 589, endPoint y: 152, distance: 98.0
click at [589, 152] on div at bounding box center [548, 171] width 132 height 293
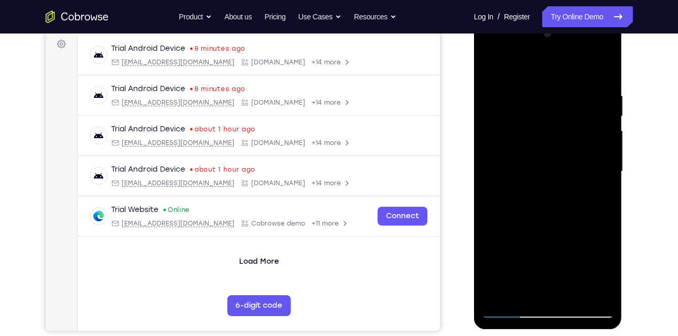
drag, startPoint x: 573, startPoint y: 246, endPoint x: 592, endPoint y: 187, distance: 61.6
click at [592, 187] on div at bounding box center [548, 171] width 132 height 293
drag, startPoint x: 573, startPoint y: 243, endPoint x: 596, endPoint y: 133, distance: 112.9
click at [596, 133] on div at bounding box center [548, 171] width 132 height 293
drag, startPoint x: 564, startPoint y: 244, endPoint x: 581, endPoint y: 141, distance: 104.1
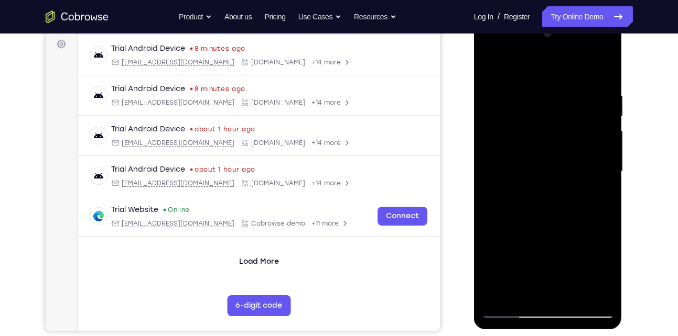
click at [581, 141] on div at bounding box center [548, 171] width 132 height 293
drag, startPoint x: 555, startPoint y: 246, endPoint x: 577, endPoint y: 164, distance: 85.3
click at [577, 164] on div at bounding box center [548, 171] width 132 height 293
drag, startPoint x: 577, startPoint y: 154, endPoint x: 576, endPoint y: 227, distance: 73.4
click at [576, 227] on div at bounding box center [548, 171] width 132 height 293
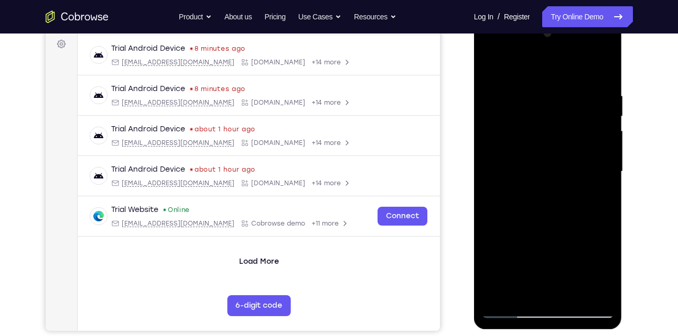
click at [604, 178] on div at bounding box center [548, 171] width 132 height 293
drag, startPoint x: 575, startPoint y: 138, endPoint x: 575, endPoint y: 176, distance: 37.7
click at [575, 176] on div at bounding box center [548, 171] width 132 height 293
click at [606, 213] on div at bounding box center [548, 171] width 132 height 293
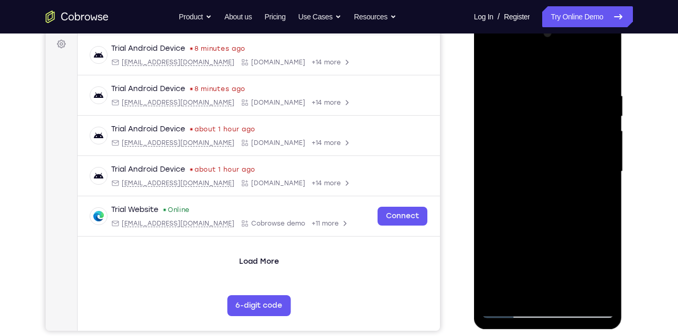
click at [606, 213] on div at bounding box center [548, 171] width 132 height 293
click at [514, 115] on div at bounding box center [548, 171] width 132 height 293
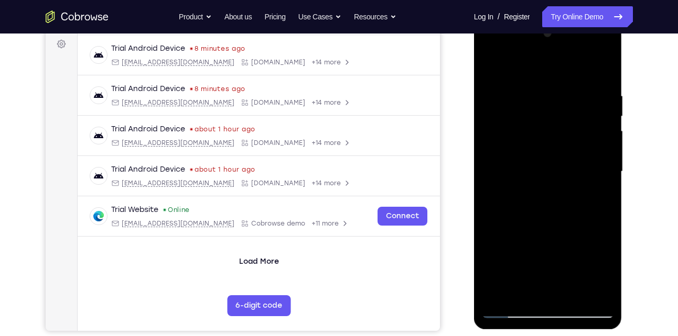
drag, startPoint x: 568, startPoint y: 141, endPoint x: 570, endPoint y: 264, distance: 122.6
click at [570, 264] on div at bounding box center [548, 171] width 132 height 293
click at [588, 192] on div at bounding box center [548, 171] width 132 height 293
drag, startPoint x: 554, startPoint y: 161, endPoint x: 558, endPoint y: 255, distance: 93.8
click at [558, 255] on div at bounding box center [548, 171] width 132 height 293
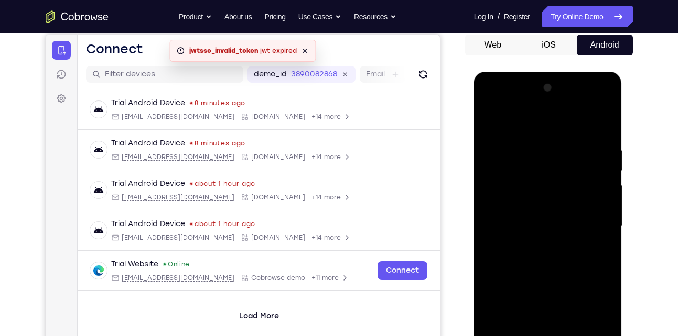
scroll to position [99, 0]
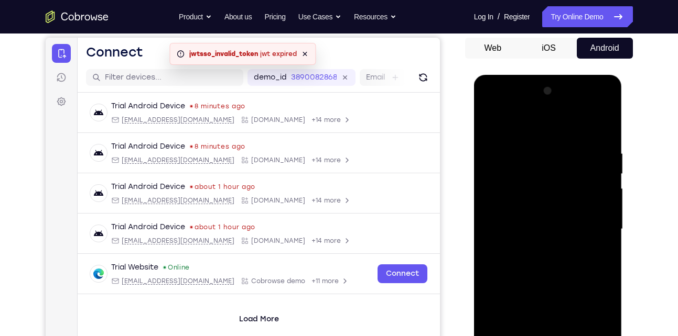
click at [490, 122] on div at bounding box center [548, 229] width 132 height 293
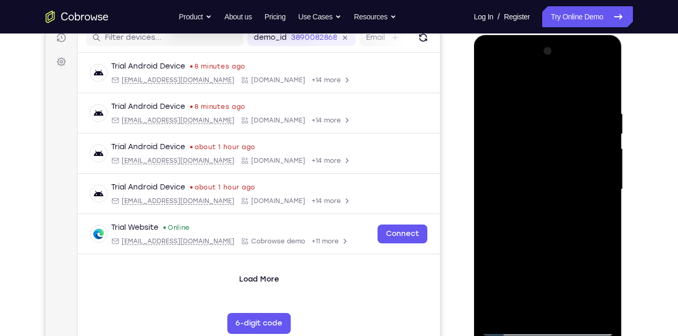
click at [519, 233] on div at bounding box center [548, 189] width 132 height 293
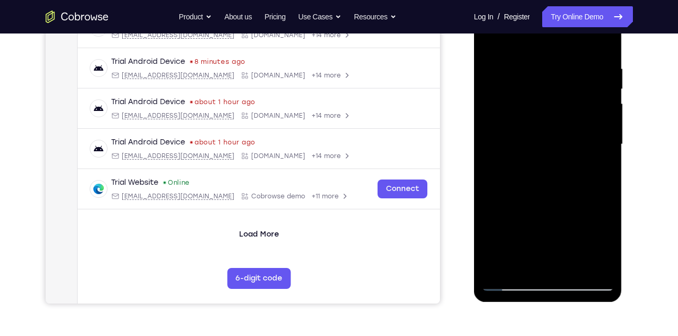
scroll to position [189, 0]
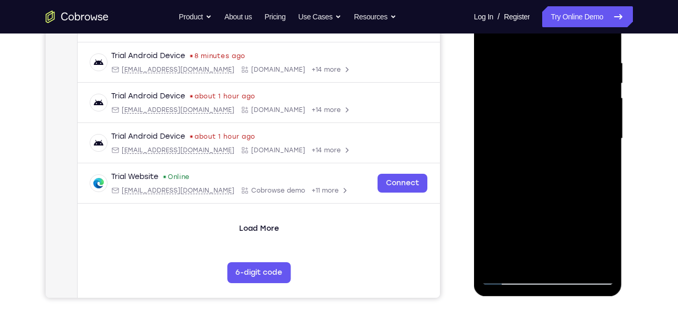
drag, startPoint x: 557, startPoint y: 224, endPoint x: 581, endPoint y: 131, distance: 95.8
click at [581, 131] on div at bounding box center [548, 138] width 132 height 293
drag, startPoint x: 567, startPoint y: 227, endPoint x: 584, endPoint y: 129, distance: 99.4
click at [584, 129] on div at bounding box center [548, 138] width 132 height 293
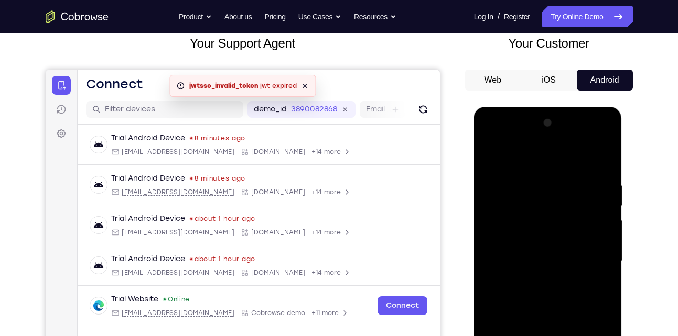
scroll to position [66, 0]
click at [490, 155] on div at bounding box center [548, 261] width 132 height 293
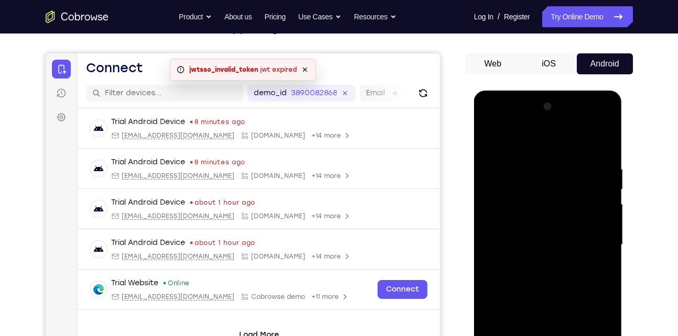
scroll to position [80, 0]
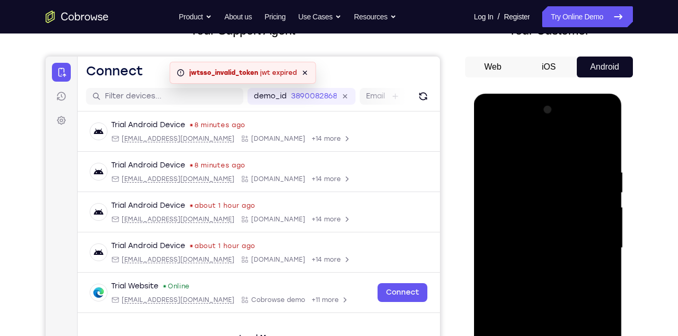
click at [490, 141] on div at bounding box center [548, 248] width 132 height 293
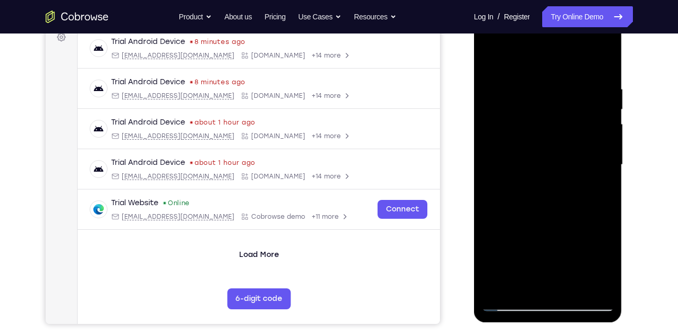
scroll to position [135, 0]
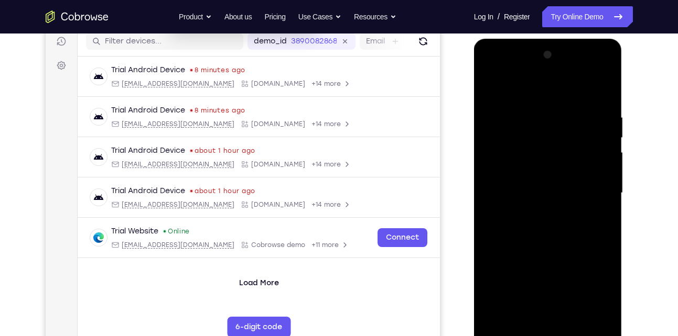
drag, startPoint x: 563, startPoint y: 258, endPoint x: 571, endPoint y: 150, distance: 108.7
click at [571, 150] on div at bounding box center [548, 193] width 132 height 293
drag, startPoint x: 558, startPoint y: 262, endPoint x: 583, endPoint y: 130, distance: 133.9
click at [583, 130] on div at bounding box center [548, 193] width 132 height 293
drag, startPoint x: 570, startPoint y: 247, endPoint x: 588, endPoint y: 119, distance: 129.2
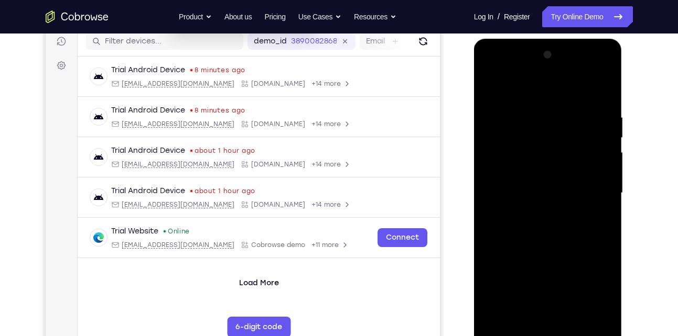
click at [588, 119] on div at bounding box center [548, 193] width 132 height 293
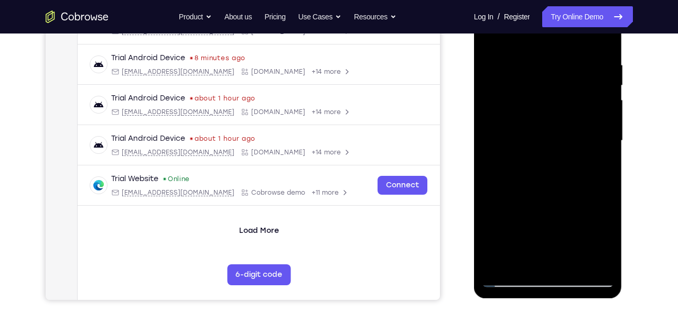
scroll to position [184, 0]
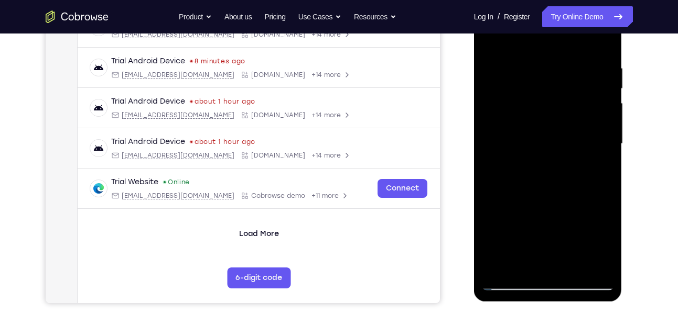
drag, startPoint x: 559, startPoint y: 223, endPoint x: 566, endPoint y: 160, distance: 63.8
click at [566, 160] on div at bounding box center [548, 143] width 132 height 293
click at [574, 266] on div at bounding box center [548, 143] width 132 height 293
click at [557, 185] on div at bounding box center [548, 143] width 132 height 293
click at [595, 160] on div at bounding box center [548, 143] width 132 height 293
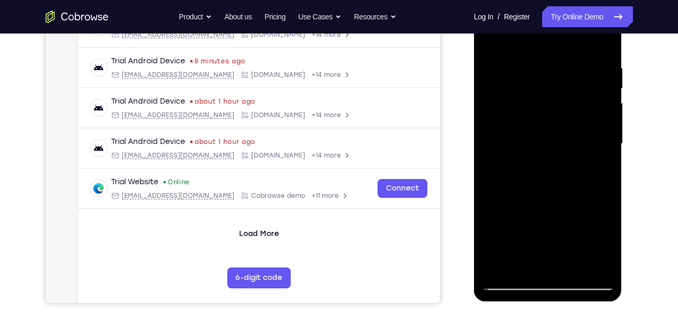
click at [536, 185] on div at bounding box center [548, 143] width 132 height 293
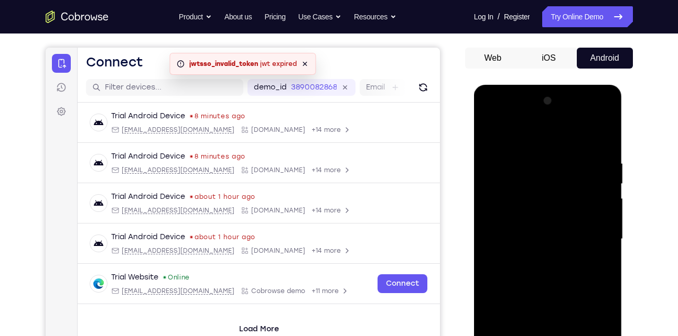
scroll to position [84, 0]
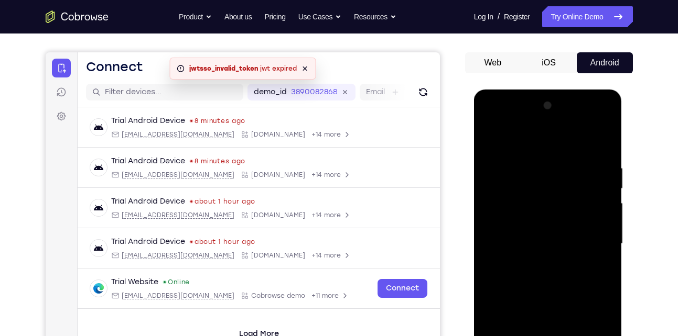
click at [491, 141] on div at bounding box center [548, 243] width 132 height 293
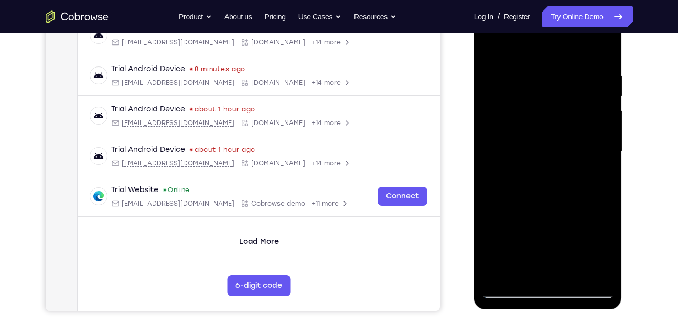
scroll to position [182, 0]
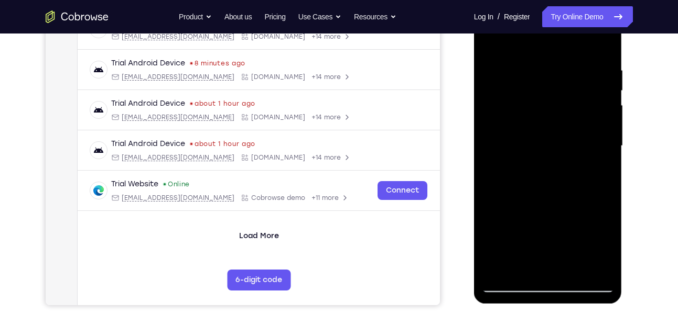
click at [538, 166] on div at bounding box center [548, 145] width 132 height 293
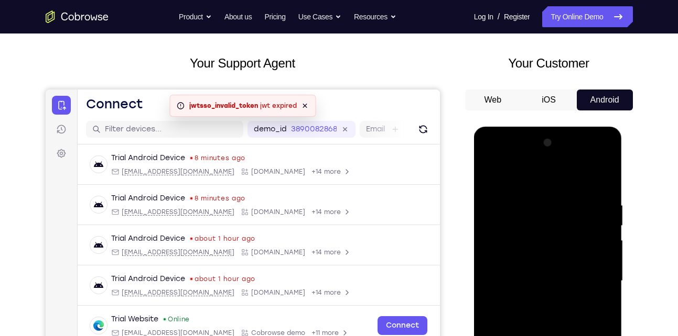
scroll to position [44, 0]
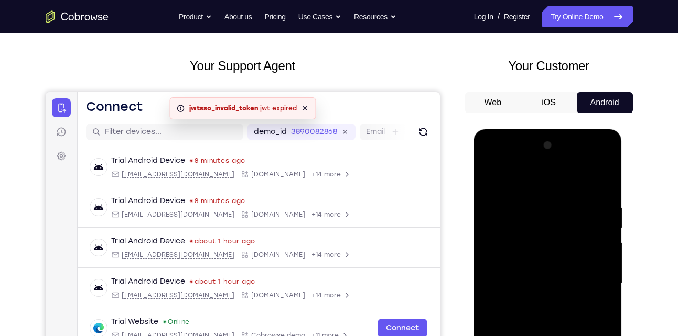
click at [506, 178] on div at bounding box center [548, 283] width 132 height 293
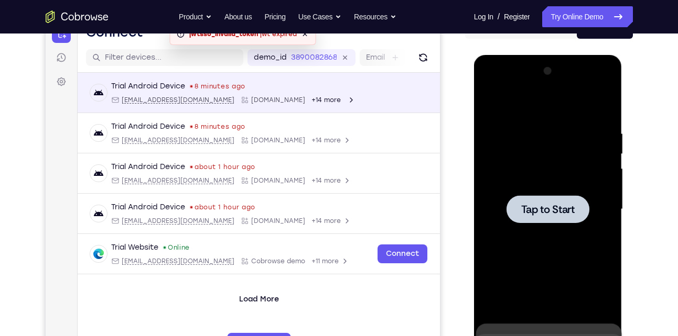
scroll to position [119, 0]
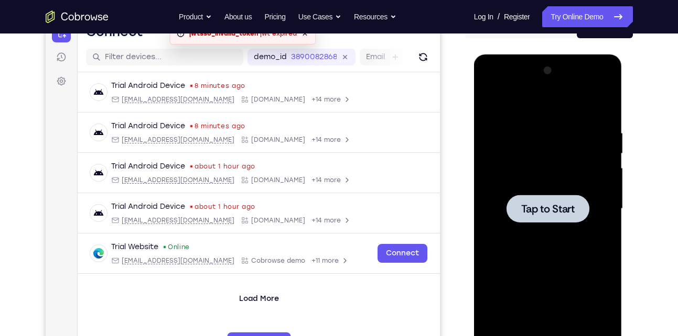
click at [493, 209] on div at bounding box center [548, 208] width 132 height 293
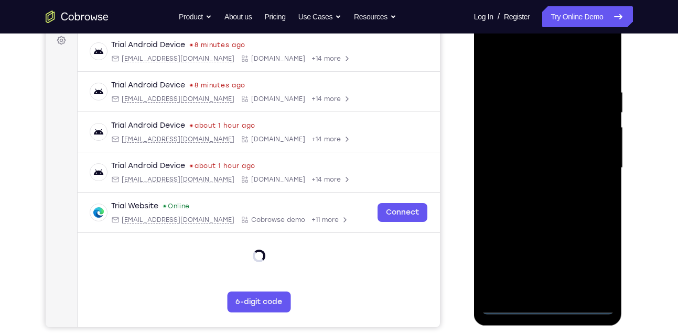
scroll to position [192, 0]
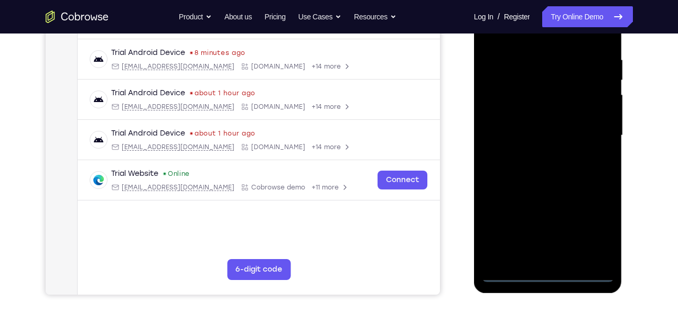
click at [549, 275] on div at bounding box center [548, 135] width 132 height 293
click at [592, 230] on div at bounding box center [548, 135] width 132 height 293
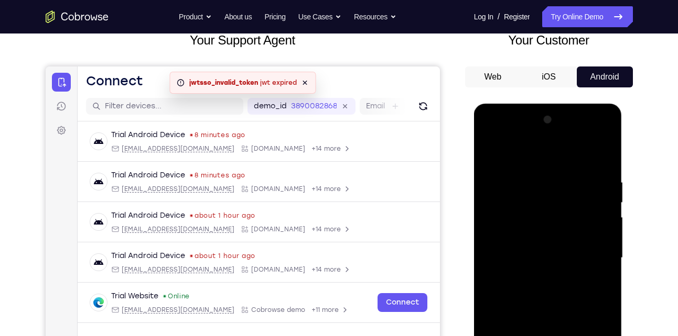
scroll to position [69, 0]
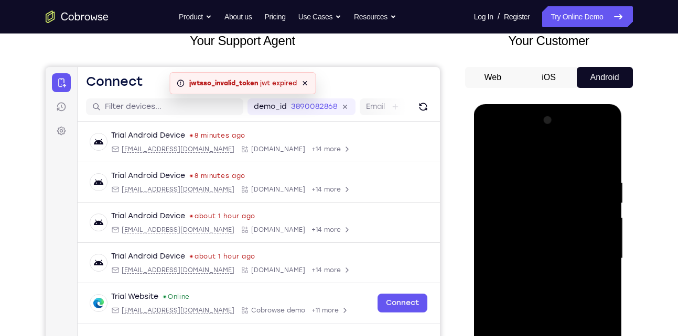
click at [490, 135] on div at bounding box center [548, 258] width 132 height 293
click at [591, 252] on div at bounding box center [548, 258] width 132 height 293
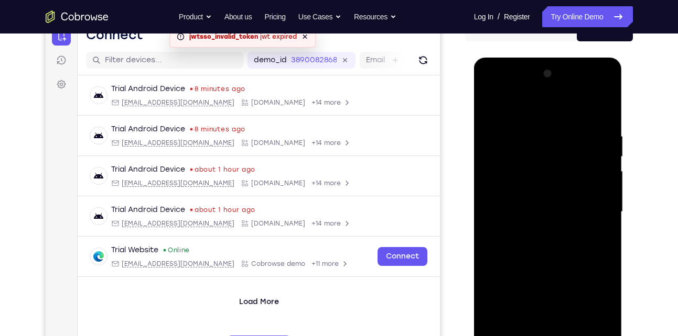
scroll to position [117, 0]
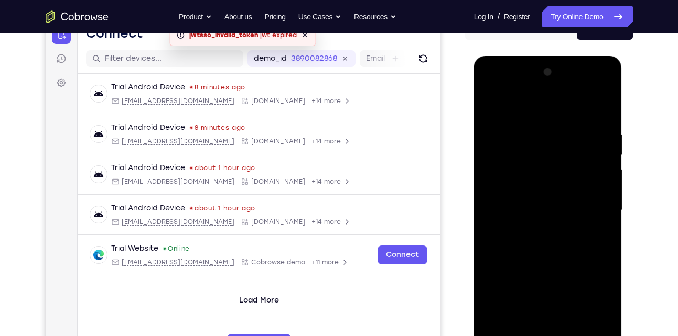
click at [538, 230] on div at bounding box center [548, 210] width 132 height 293
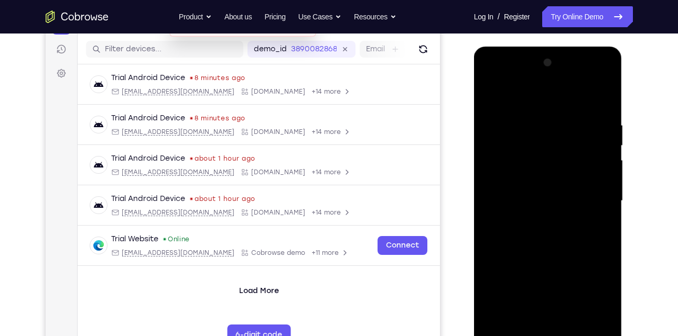
scroll to position [127, 0]
click at [541, 193] on div at bounding box center [548, 200] width 132 height 293
click at [527, 176] on div at bounding box center [548, 200] width 132 height 293
click at [550, 200] on div at bounding box center [548, 200] width 132 height 293
click at [536, 234] on div at bounding box center [548, 200] width 132 height 293
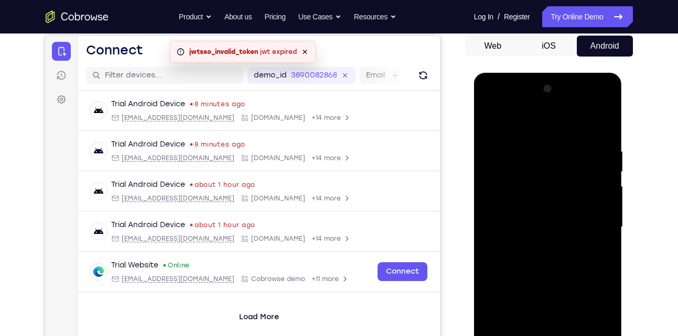
scroll to position [106, 0]
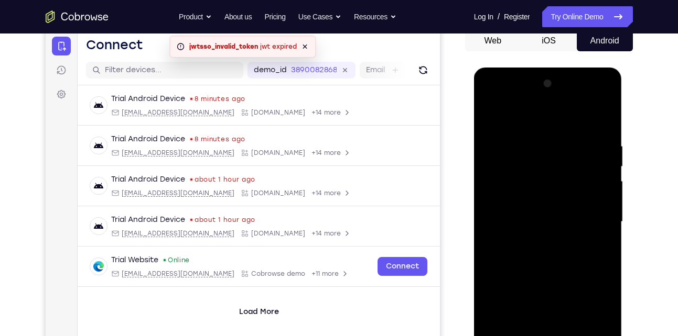
click at [545, 249] on div at bounding box center [548, 221] width 132 height 293
click at [533, 141] on div at bounding box center [548, 221] width 132 height 293
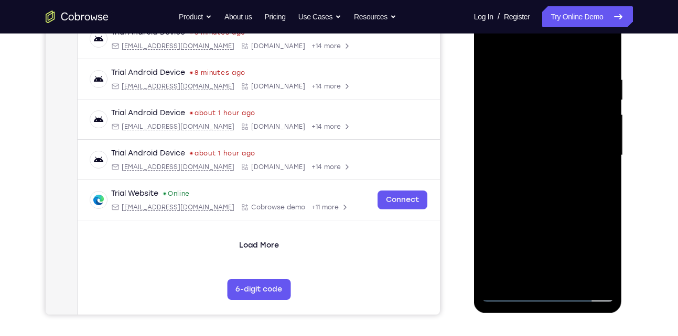
scroll to position [173, 0]
click at [603, 275] on div at bounding box center [548, 154] width 132 height 293
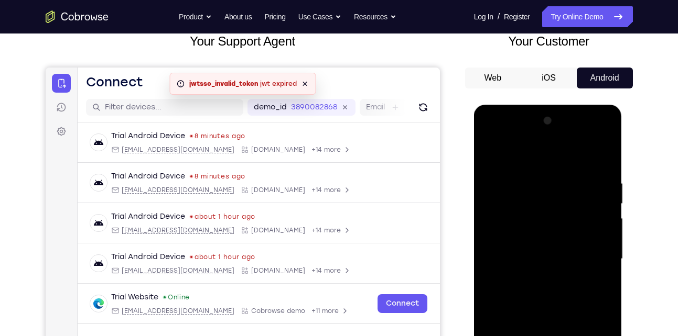
scroll to position [69, 0]
click at [606, 229] on div at bounding box center [548, 258] width 132 height 293
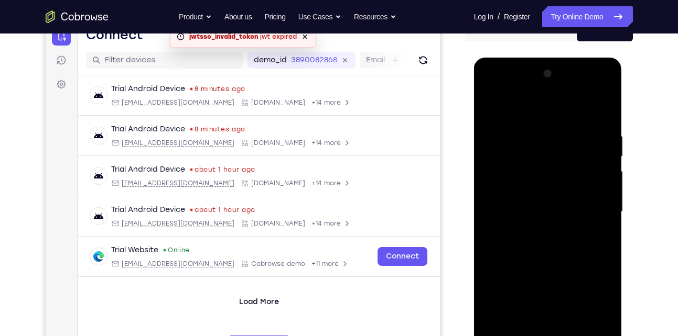
scroll to position [78, 0]
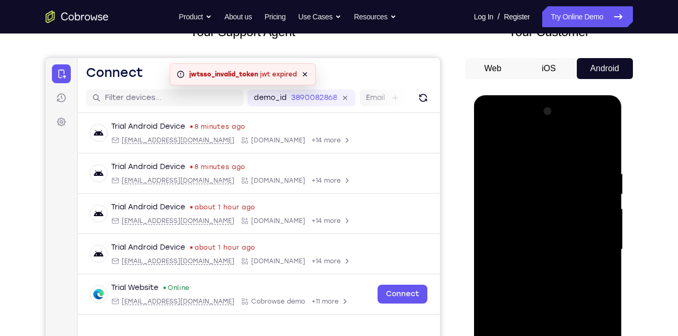
click at [595, 145] on div at bounding box center [548, 249] width 132 height 293
click at [603, 202] on div at bounding box center [548, 249] width 132 height 293
click at [609, 198] on div at bounding box center [548, 249] width 132 height 293
click at [602, 148] on div at bounding box center [548, 249] width 132 height 293
click at [566, 172] on div at bounding box center [548, 249] width 132 height 293
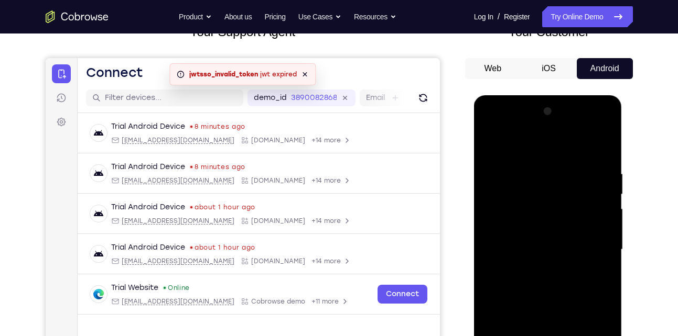
click at [603, 147] on div at bounding box center [548, 249] width 132 height 293
click at [603, 169] on div at bounding box center [548, 249] width 132 height 293
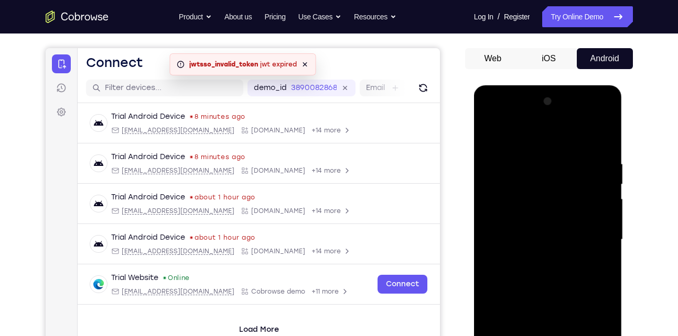
scroll to position [88, 0]
click at [601, 138] on div at bounding box center [548, 240] width 132 height 293
click at [600, 137] on div at bounding box center [548, 240] width 132 height 293
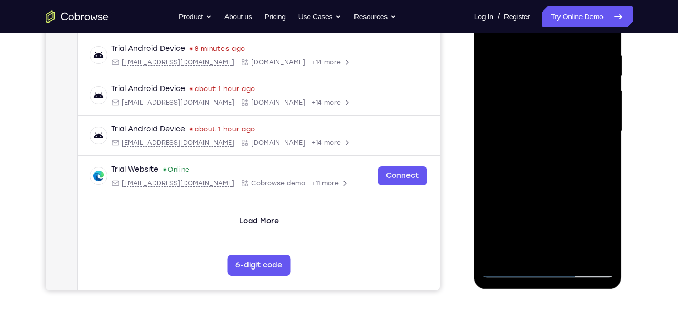
scroll to position [194, 0]
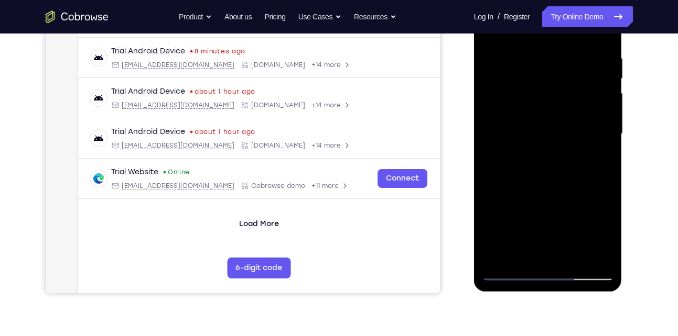
click at [573, 256] on div at bounding box center [548, 133] width 132 height 293
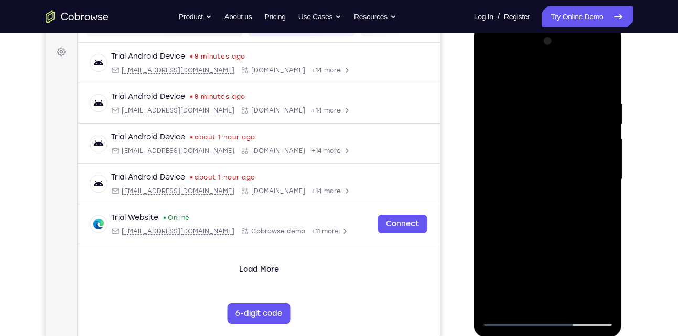
click at [554, 221] on div at bounding box center [548, 179] width 132 height 293
click at [593, 196] on div at bounding box center [548, 179] width 132 height 293
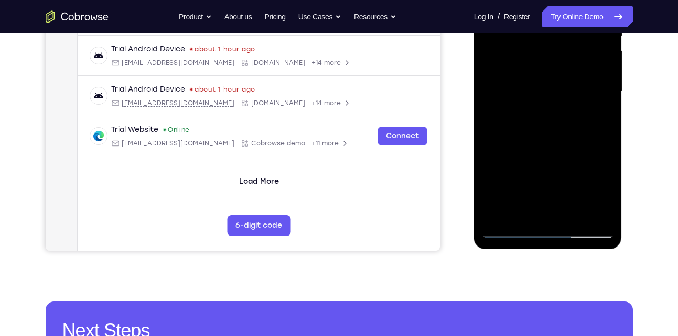
scroll to position [217, 0]
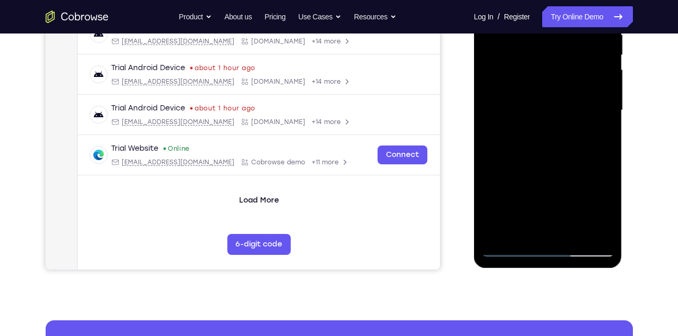
click at [526, 236] on div at bounding box center [548, 110] width 132 height 293
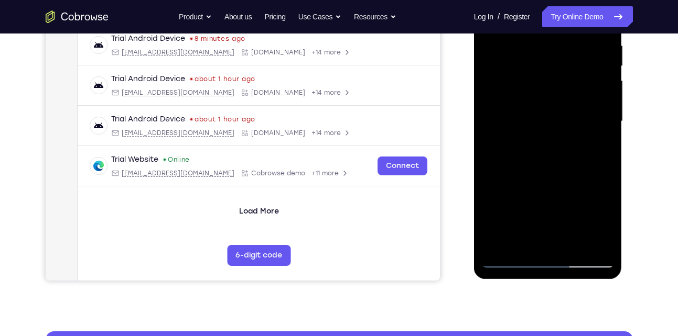
scroll to position [207, 0]
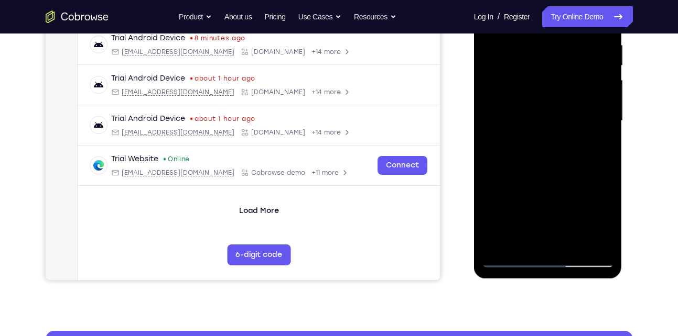
click at [598, 149] on div at bounding box center [548, 120] width 132 height 293
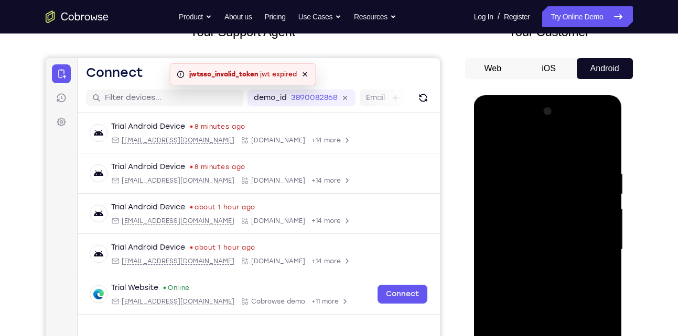
scroll to position [77, 0]
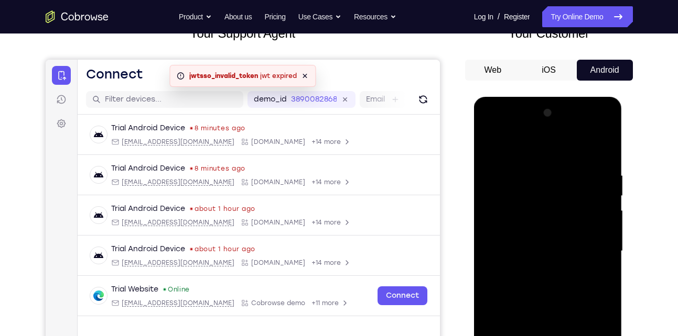
click at [490, 149] on div at bounding box center [548, 251] width 132 height 293
click at [523, 251] on div at bounding box center [548, 251] width 132 height 293
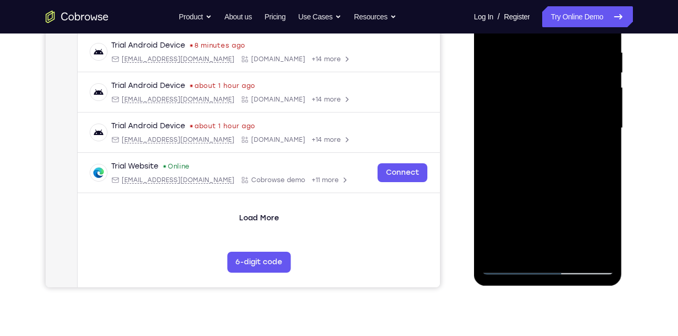
scroll to position [200, 0]
click at [528, 246] on div at bounding box center [548, 127] width 132 height 293
click at [598, 153] on div at bounding box center [548, 127] width 132 height 293
click at [601, 155] on div at bounding box center [548, 127] width 132 height 293
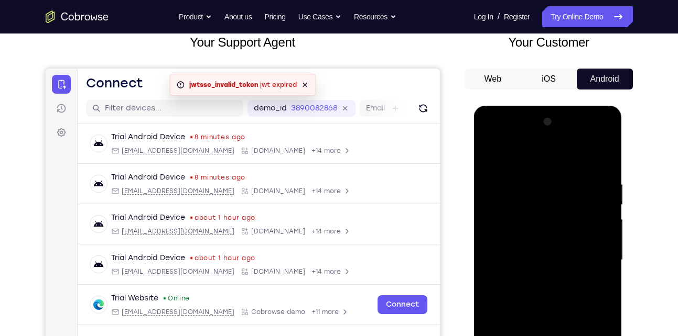
scroll to position [67, 0]
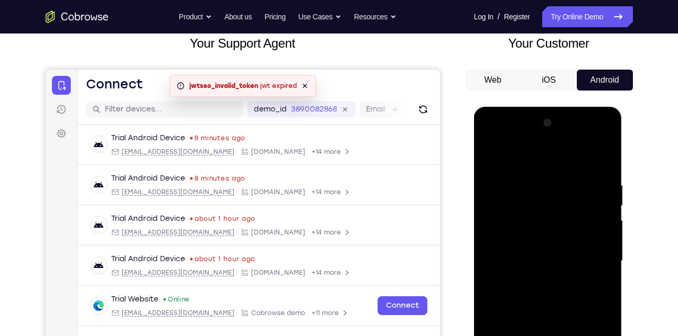
click at [491, 158] on div at bounding box center [548, 261] width 132 height 293
click at [493, 155] on div at bounding box center [548, 261] width 132 height 293
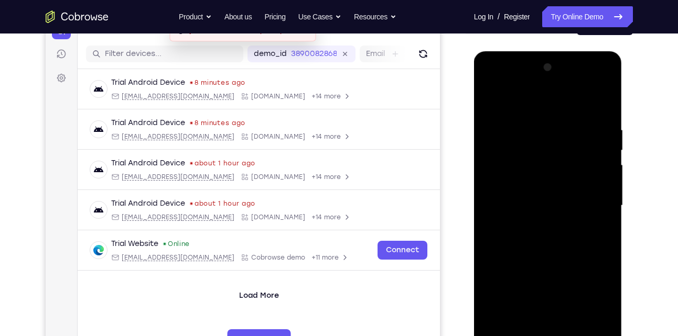
scroll to position [116, 0]
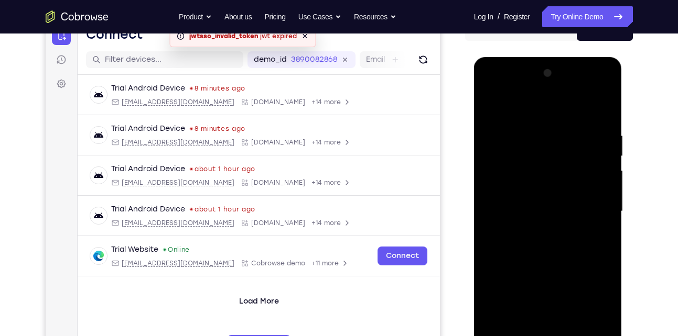
click at [536, 130] on div at bounding box center [548, 211] width 132 height 293
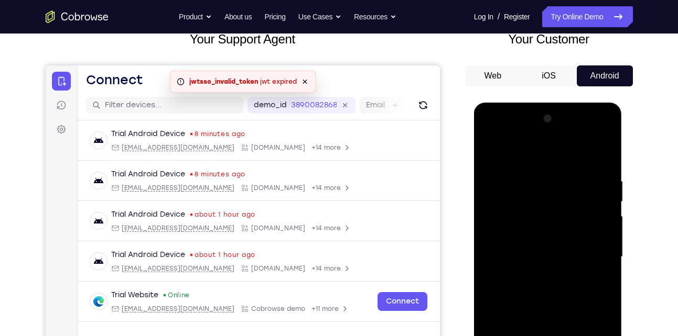
scroll to position [70, 0]
click at [603, 154] on div at bounding box center [548, 257] width 132 height 293
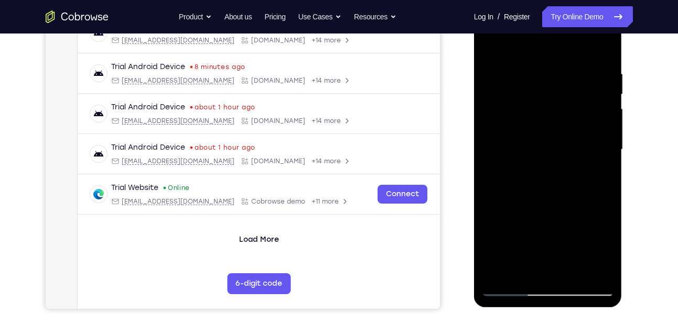
click at [526, 273] on div at bounding box center [548, 149] width 132 height 293
click at [555, 209] on div at bounding box center [548, 149] width 132 height 293
click at [573, 271] on div at bounding box center [548, 149] width 132 height 293
click at [557, 148] on div at bounding box center [548, 149] width 132 height 293
click at [528, 268] on div at bounding box center [548, 149] width 132 height 293
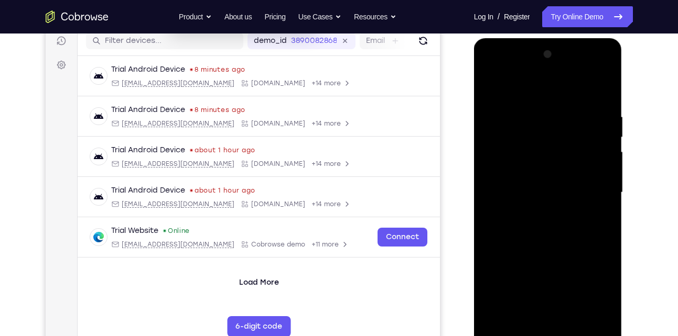
scroll to position [135, 0]
click at [576, 198] on div at bounding box center [548, 193] width 132 height 293
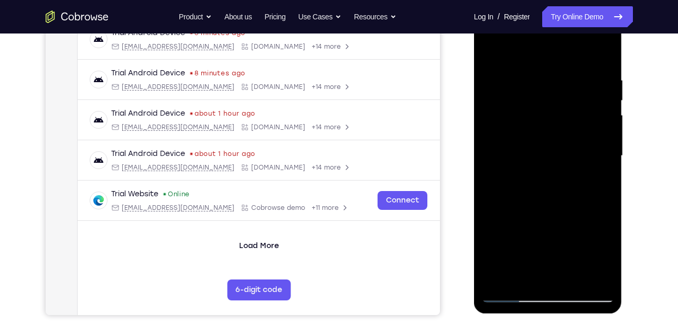
scroll to position [173, 0]
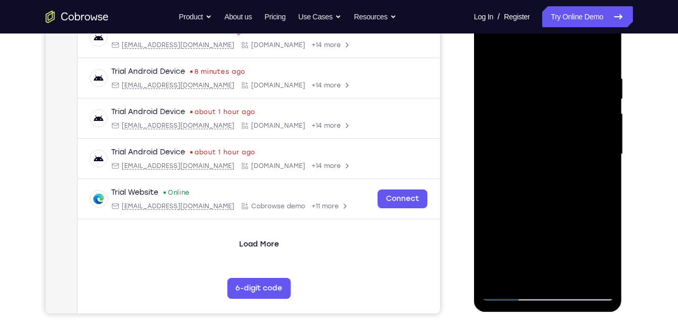
click at [575, 253] on div at bounding box center [548, 154] width 132 height 293
click at [514, 162] on div at bounding box center [548, 154] width 132 height 293
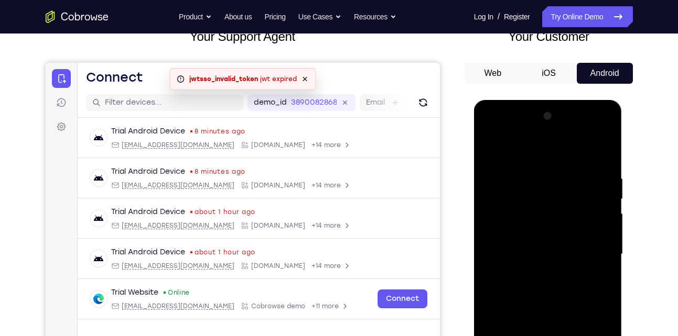
scroll to position [73, 0]
click at [490, 148] on div at bounding box center [548, 254] width 132 height 293
click at [492, 145] on div at bounding box center [548, 254] width 132 height 293
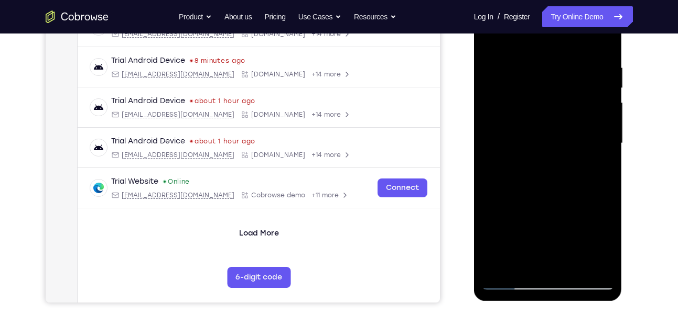
scroll to position [185, 0]
drag, startPoint x: 570, startPoint y: 242, endPoint x: 572, endPoint y: 146, distance: 96.4
click at [572, 146] on div at bounding box center [548, 142] width 132 height 293
drag, startPoint x: 555, startPoint y: 239, endPoint x: 583, endPoint y: 158, distance: 85.8
click at [583, 158] on div at bounding box center [548, 142] width 132 height 293
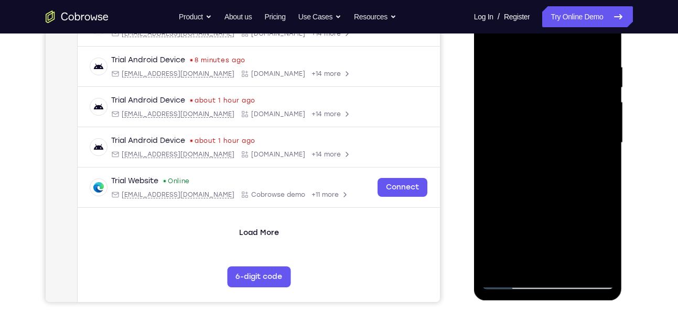
drag, startPoint x: 582, startPoint y: 223, endPoint x: 593, endPoint y: 163, distance: 61.3
click at [593, 163] on div at bounding box center [548, 142] width 132 height 293
drag, startPoint x: 582, startPoint y: 225, endPoint x: 589, endPoint y: 94, distance: 131.7
click at [589, 94] on div at bounding box center [548, 142] width 132 height 293
drag, startPoint x: 578, startPoint y: 207, endPoint x: 599, endPoint y: 114, distance: 95.6
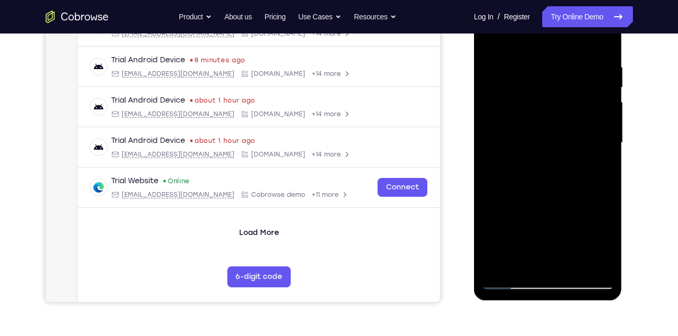
click at [599, 114] on div at bounding box center [548, 142] width 132 height 293
drag, startPoint x: 578, startPoint y: 238, endPoint x: 573, endPoint y: 135, distance: 103.3
click at [573, 135] on div at bounding box center [548, 142] width 132 height 293
drag, startPoint x: 571, startPoint y: 224, endPoint x: 573, endPoint y: 141, distance: 83.3
click at [573, 141] on div at bounding box center [548, 142] width 132 height 293
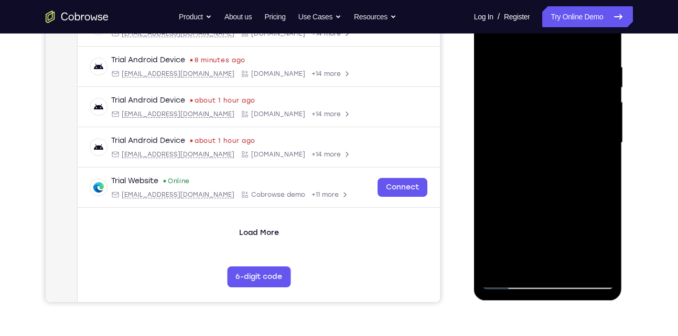
click at [574, 263] on div at bounding box center [548, 142] width 132 height 293
click at [552, 136] on div at bounding box center [548, 142] width 132 height 293
click at [524, 260] on div at bounding box center [548, 142] width 132 height 293
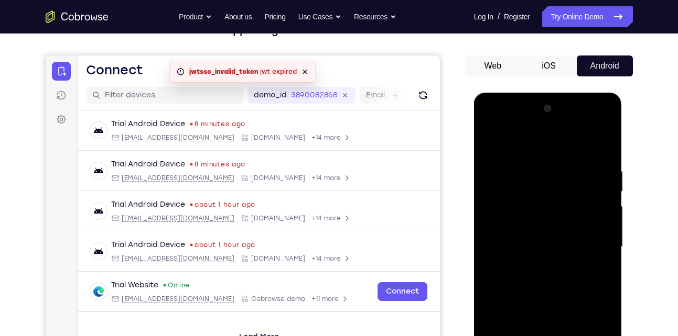
scroll to position [80, 0]
click at [491, 142] on div at bounding box center [548, 247] width 132 height 293
click at [490, 140] on div at bounding box center [548, 247] width 132 height 293
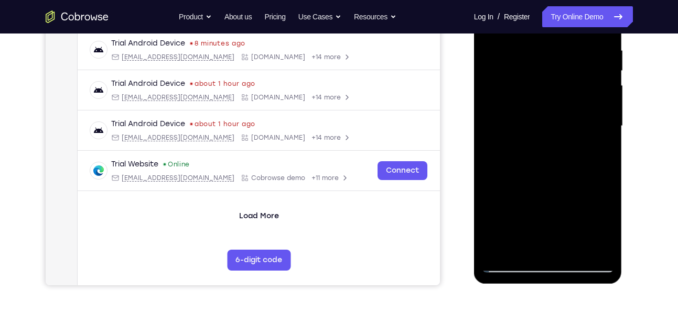
scroll to position [202, 0]
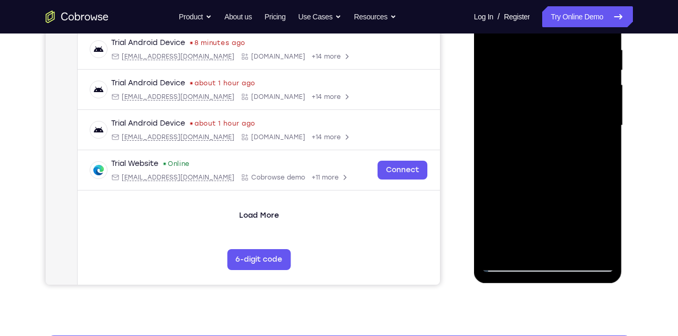
click at [526, 249] on div at bounding box center [548, 125] width 132 height 293
drag, startPoint x: 570, startPoint y: 213, endPoint x: 586, endPoint y: 125, distance: 88.9
click at [586, 125] on div at bounding box center [548, 125] width 132 height 293
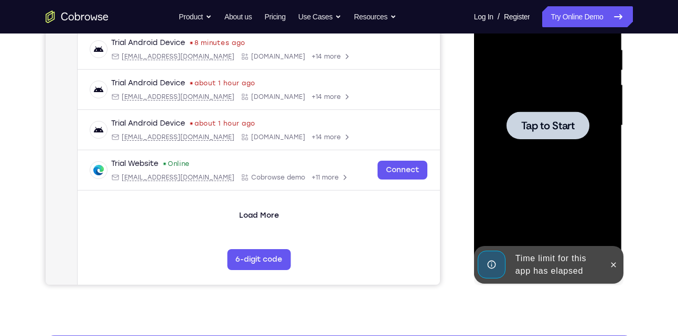
click at [575, 249] on div "Online web based iOS Simulators and Android Emulators. Run iPhone, iPad, Mobile…" at bounding box center [548, 128] width 149 height 314
click at [617, 265] on icon at bounding box center [613, 265] width 8 height 8
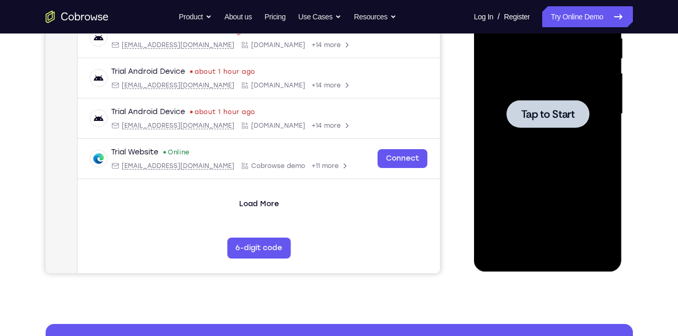
scroll to position [228, 0]
